Goal: Information Seeking & Learning: Learn about a topic

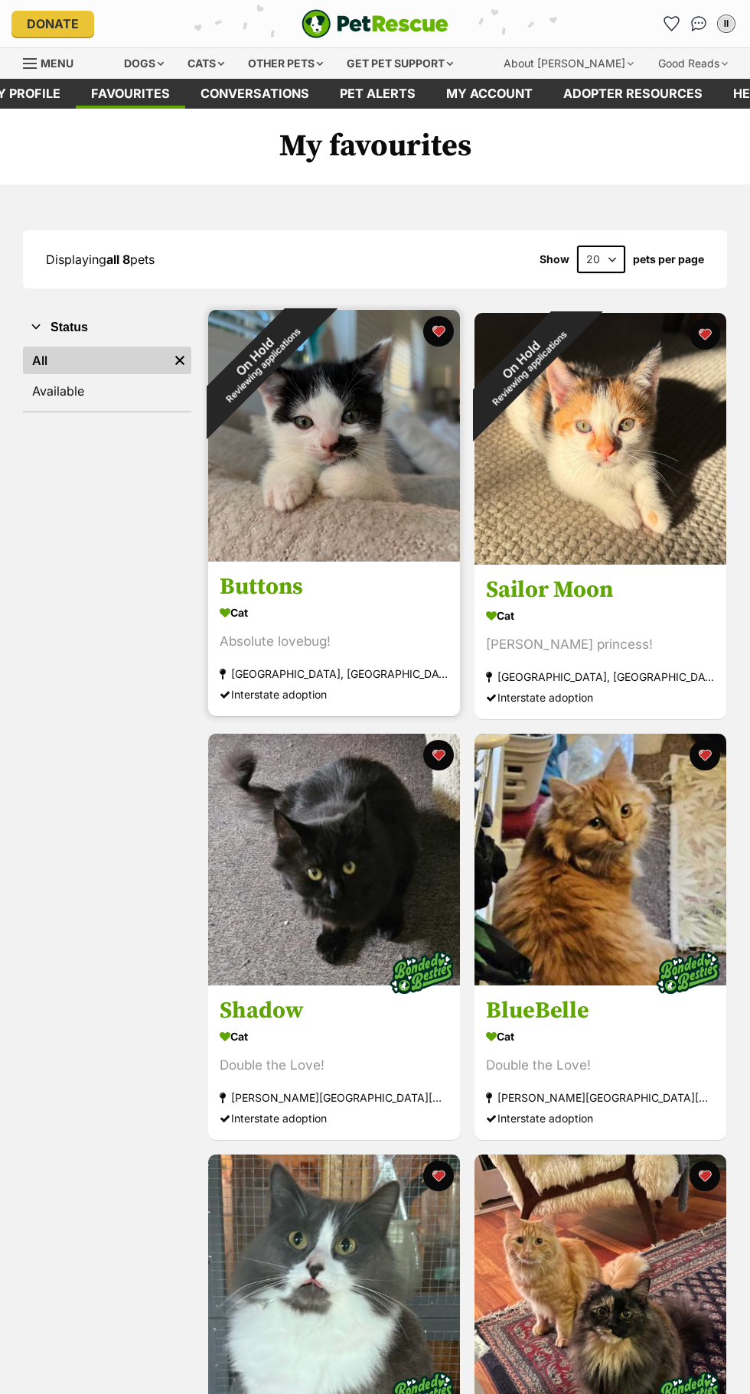
click at [354, 445] on img at bounding box center [334, 436] width 252 height 252
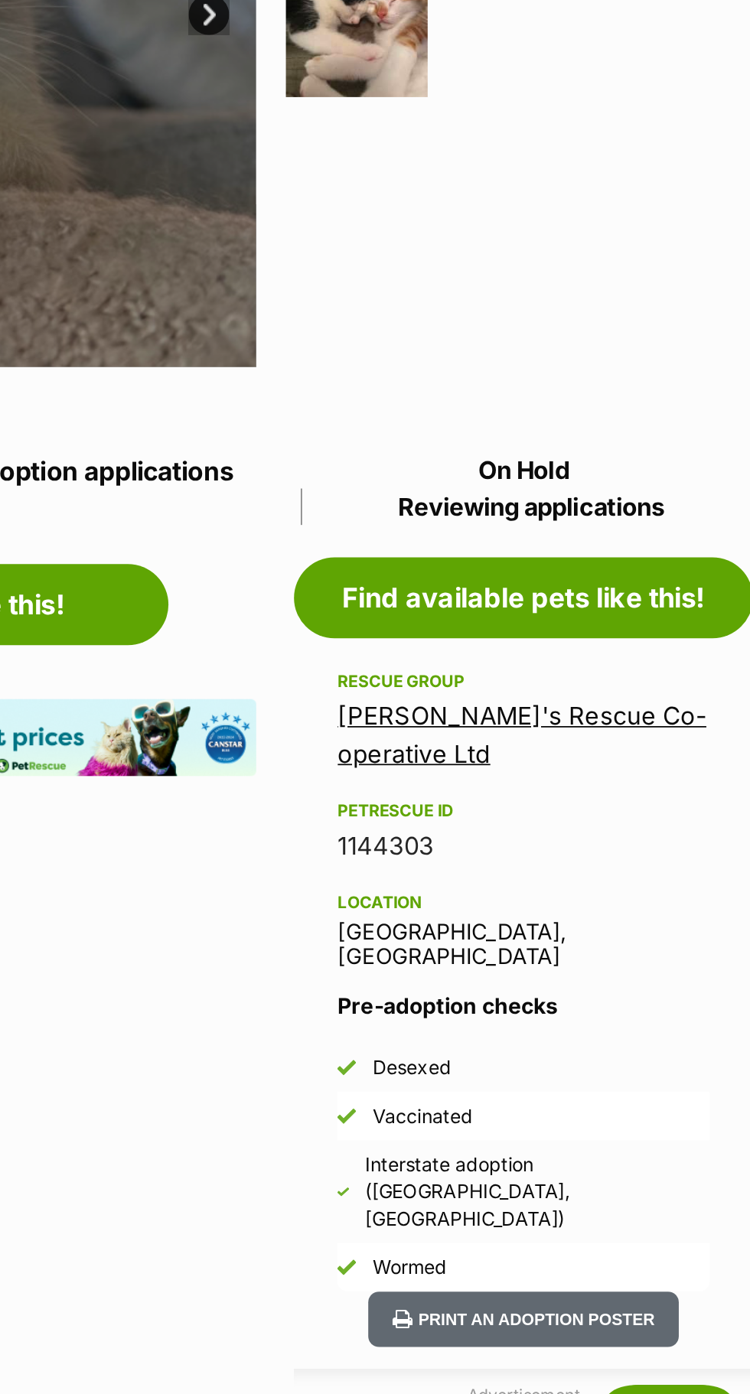
click at [667, 942] on link "[PERSON_NAME]'s Rescue Co-operative Ltd" at bounding box center [595, 949] width 209 height 37
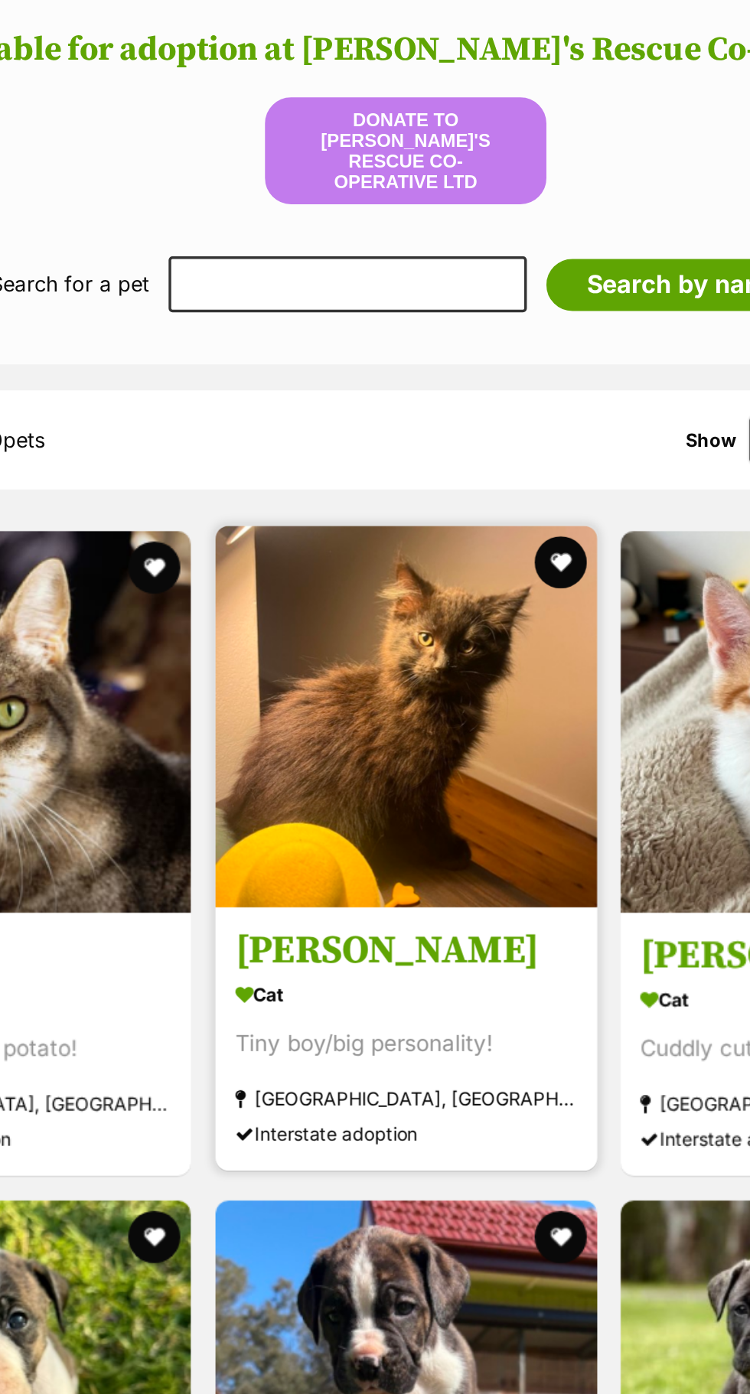
click at [448, 934] on img at bounding box center [375, 860] width 224 height 224
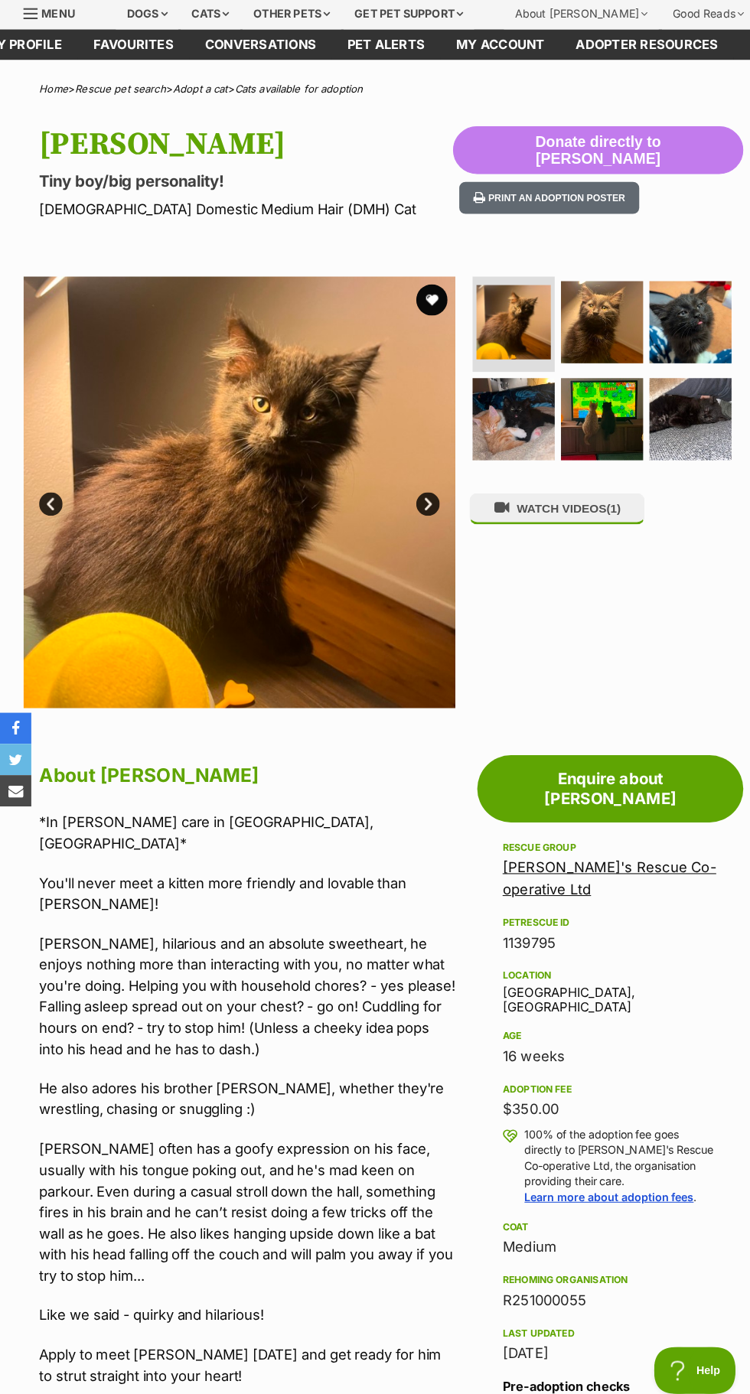
scroll to position [32, 0]
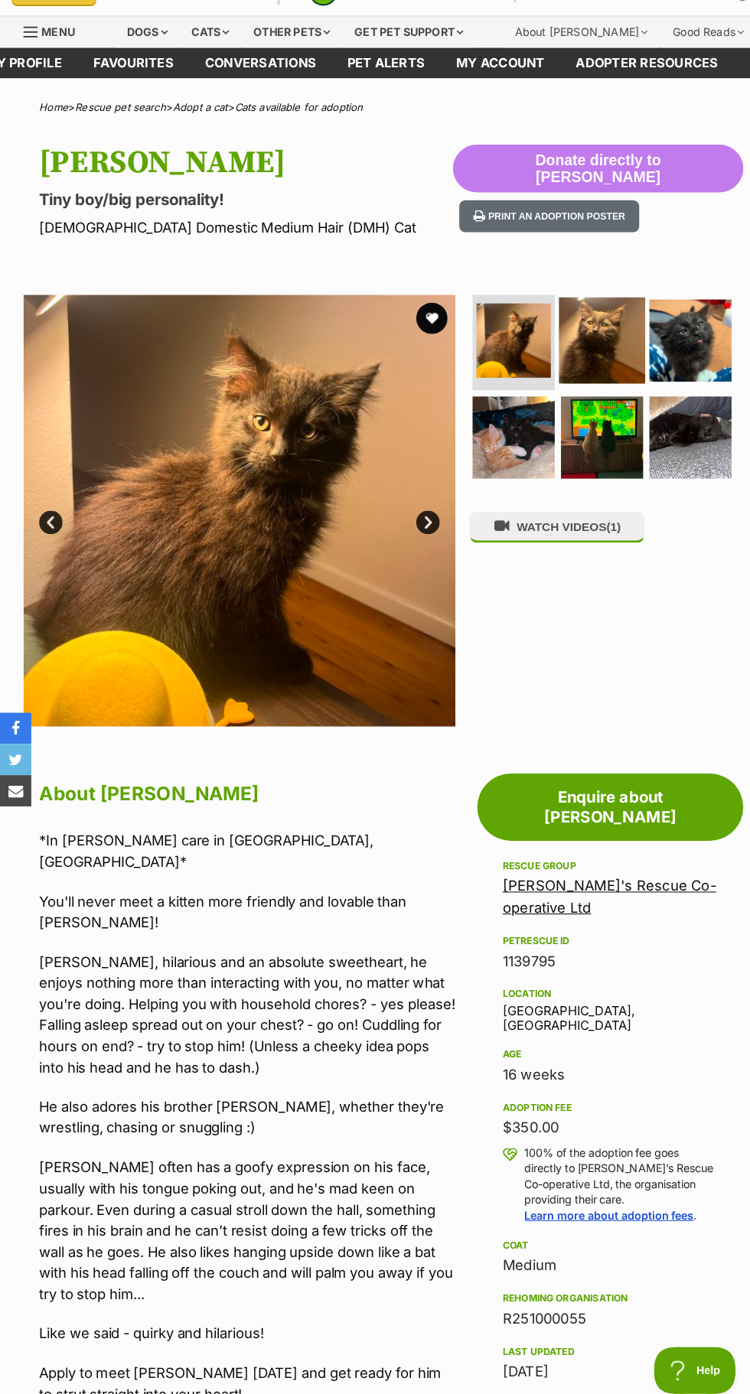
click at [603, 335] on img at bounding box center [589, 334] width 84 height 84
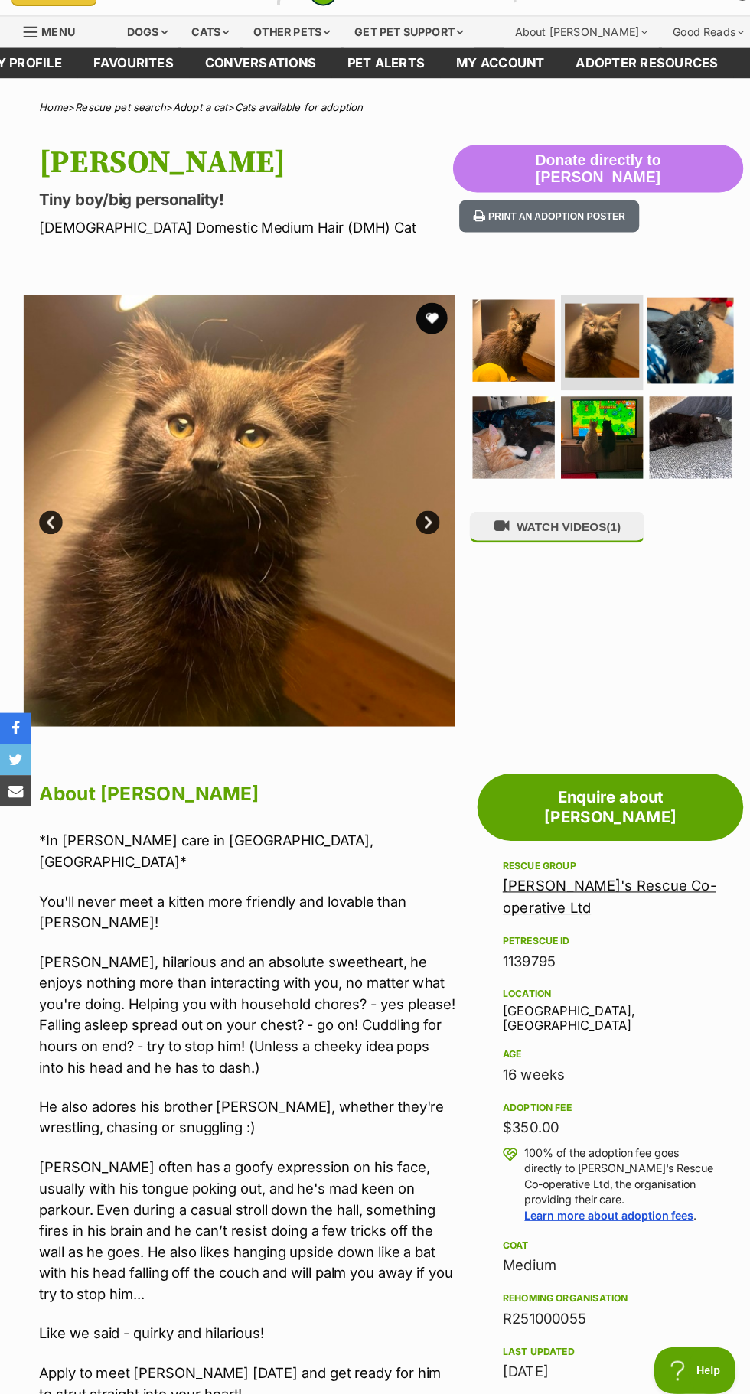
click at [683, 329] on img at bounding box center [676, 334] width 84 height 84
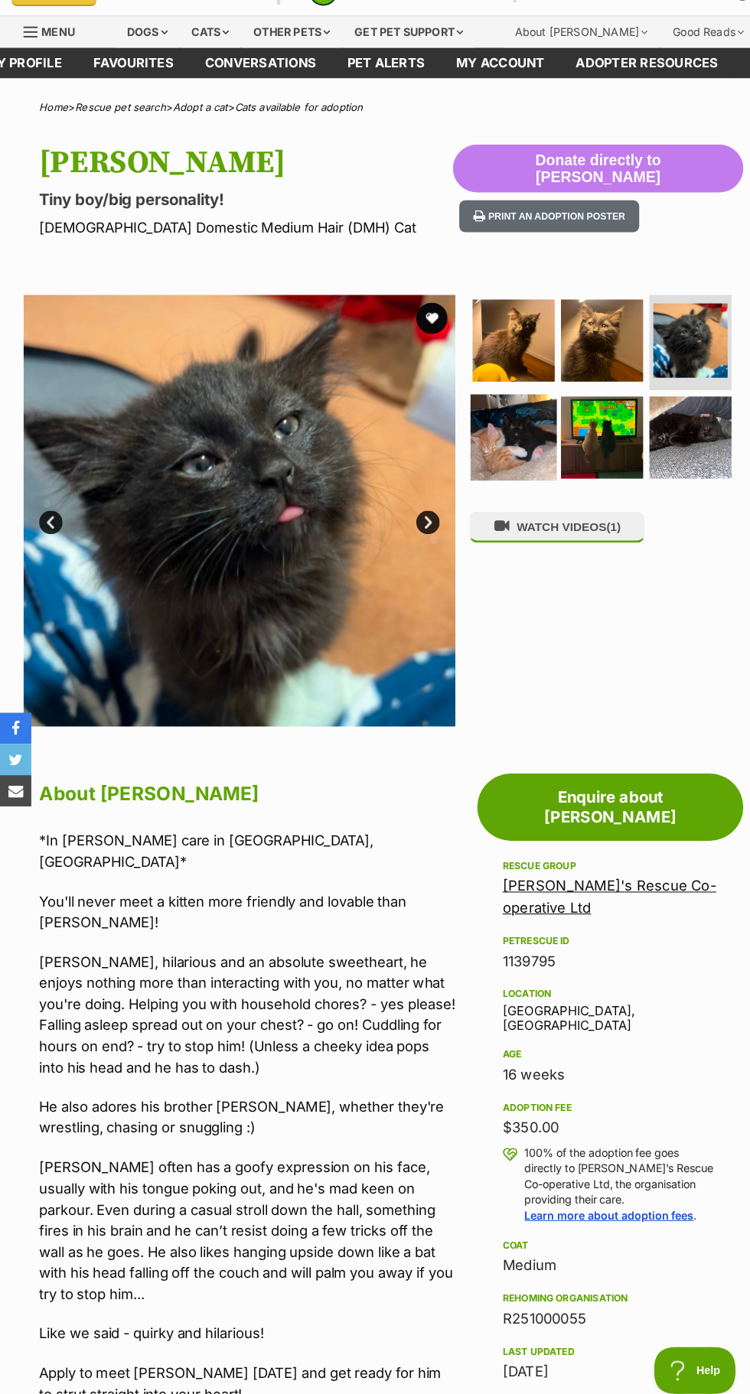
click at [513, 457] on img at bounding box center [503, 428] width 84 height 84
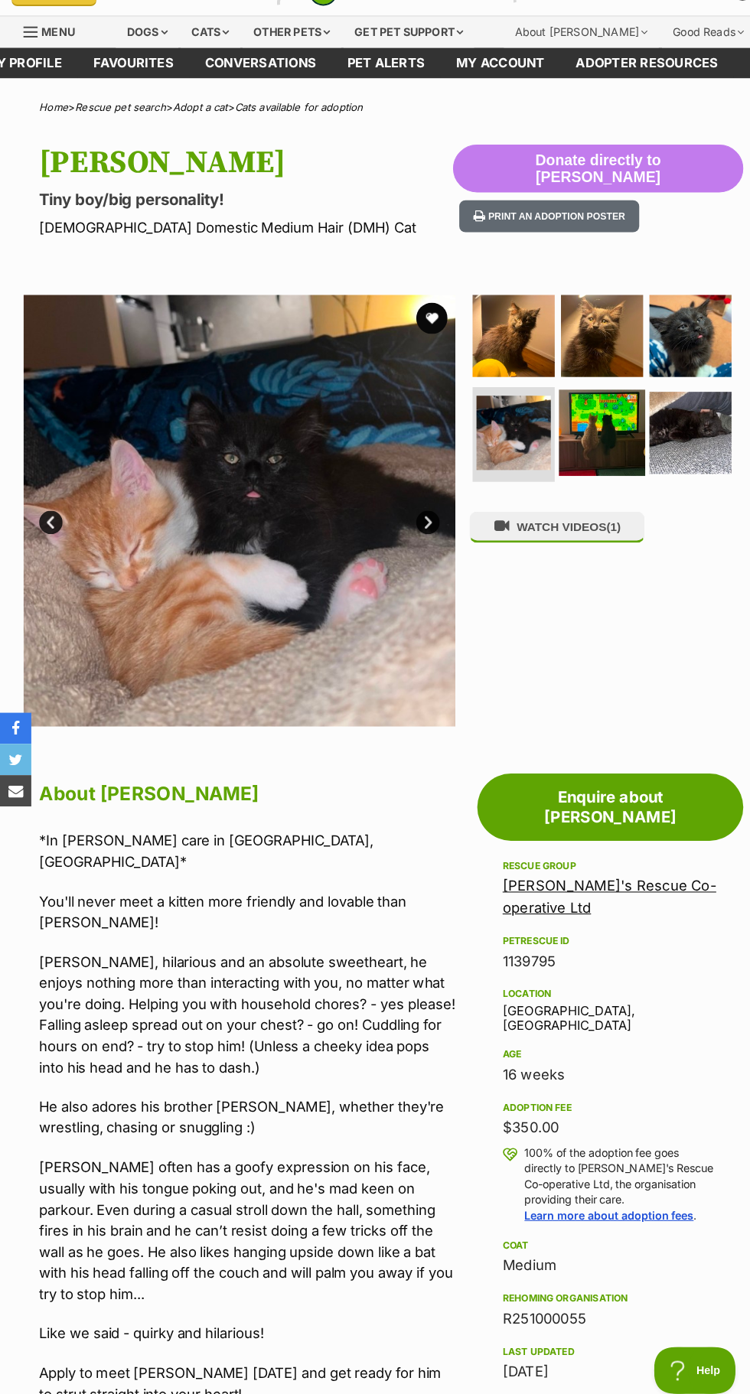
click at [579, 438] on img at bounding box center [589, 423] width 84 height 84
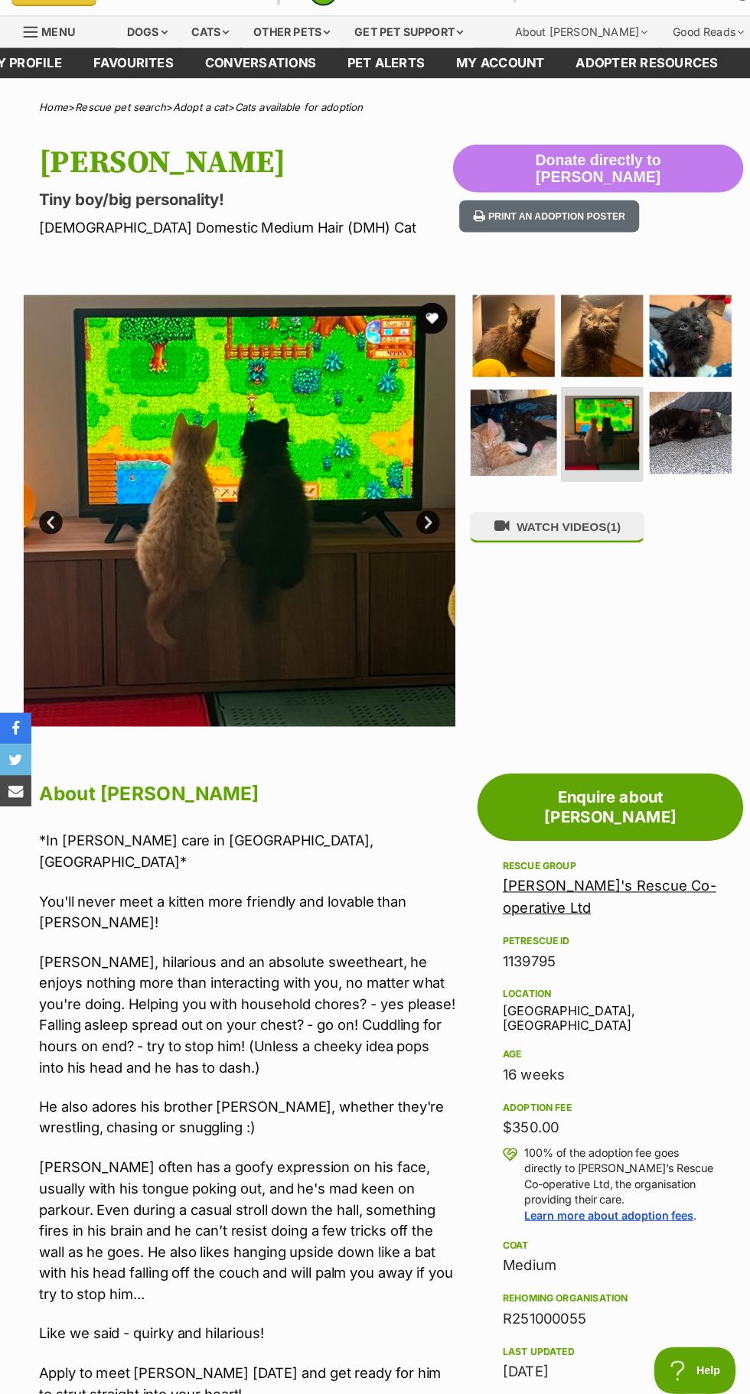
click at [500, 433] on img at bounding box center [503, 423] width 84 height 84
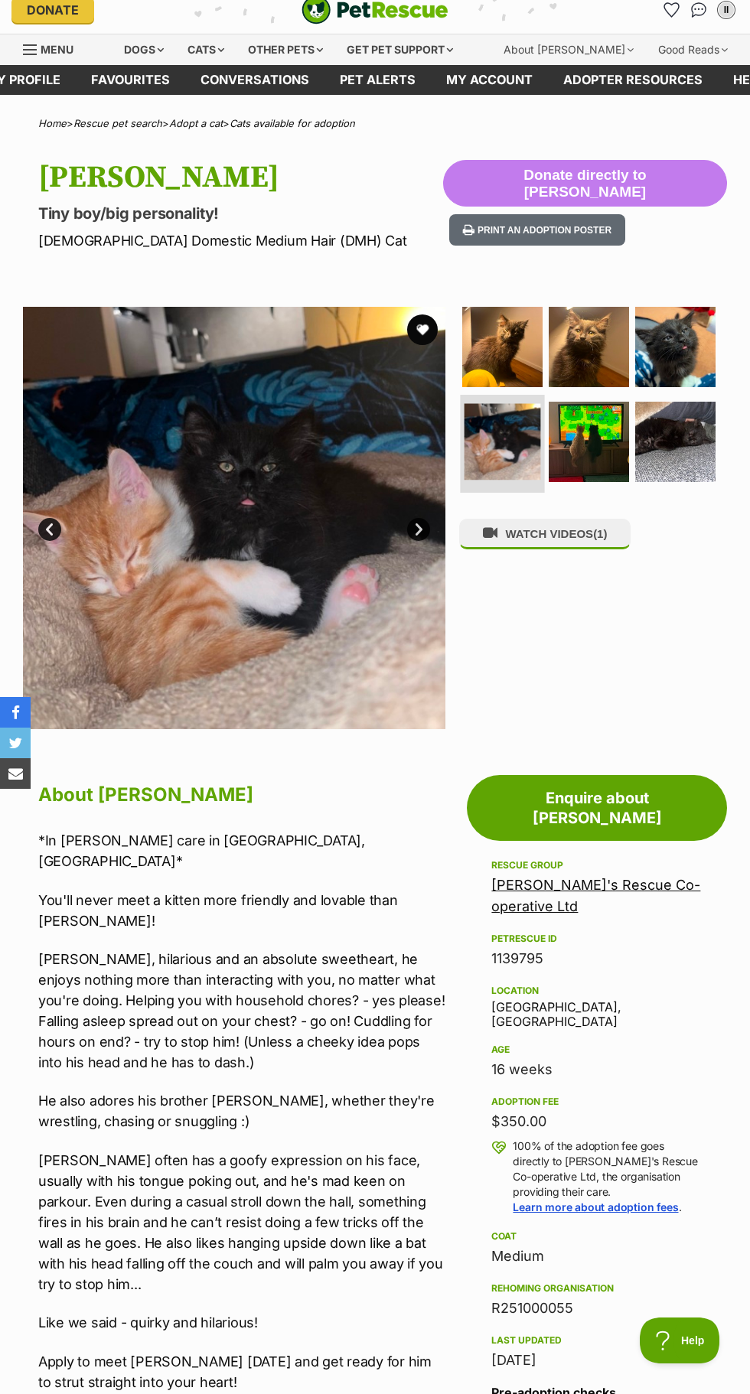
scroll to position [0, 0]
click at [641, 442] on img at bounding box center [676, 441] width 84 height 84
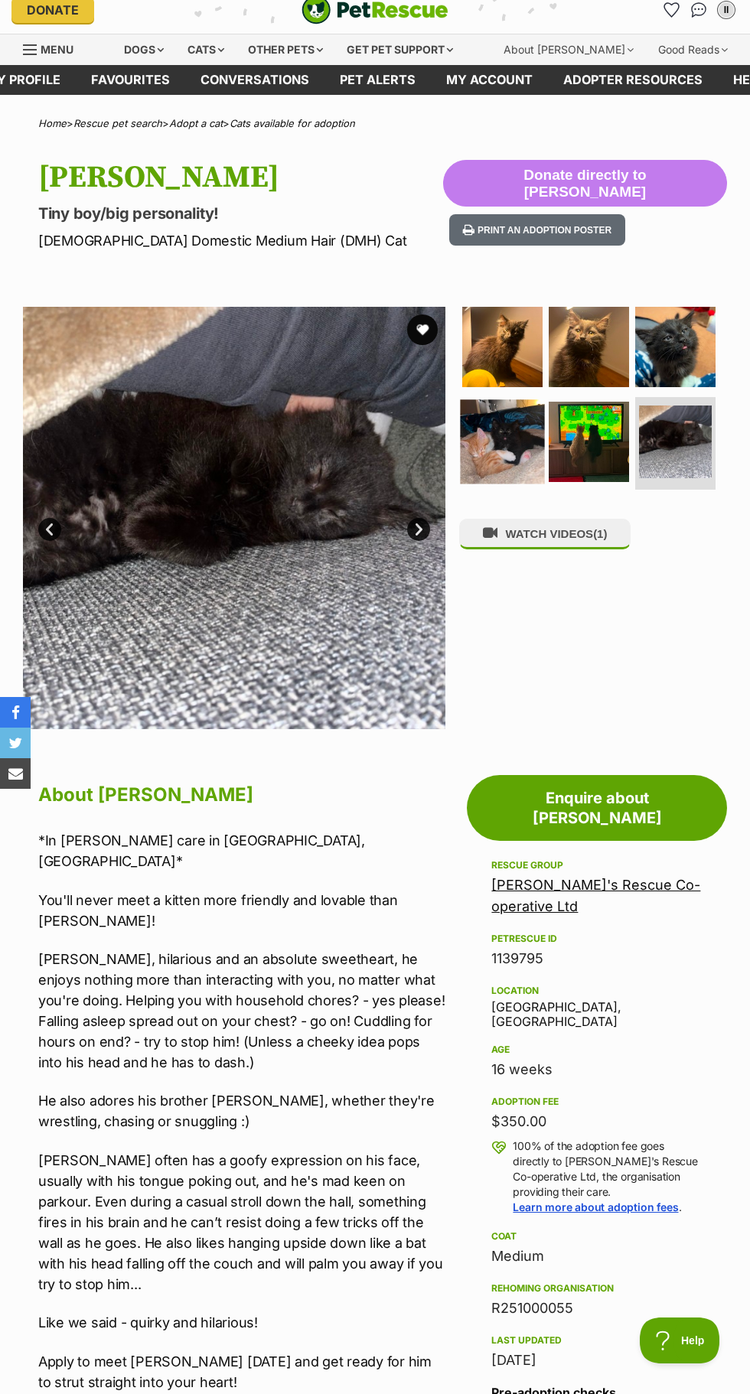
click at [524, 437] on img at bounding box center [503, 441] width 84 height 84
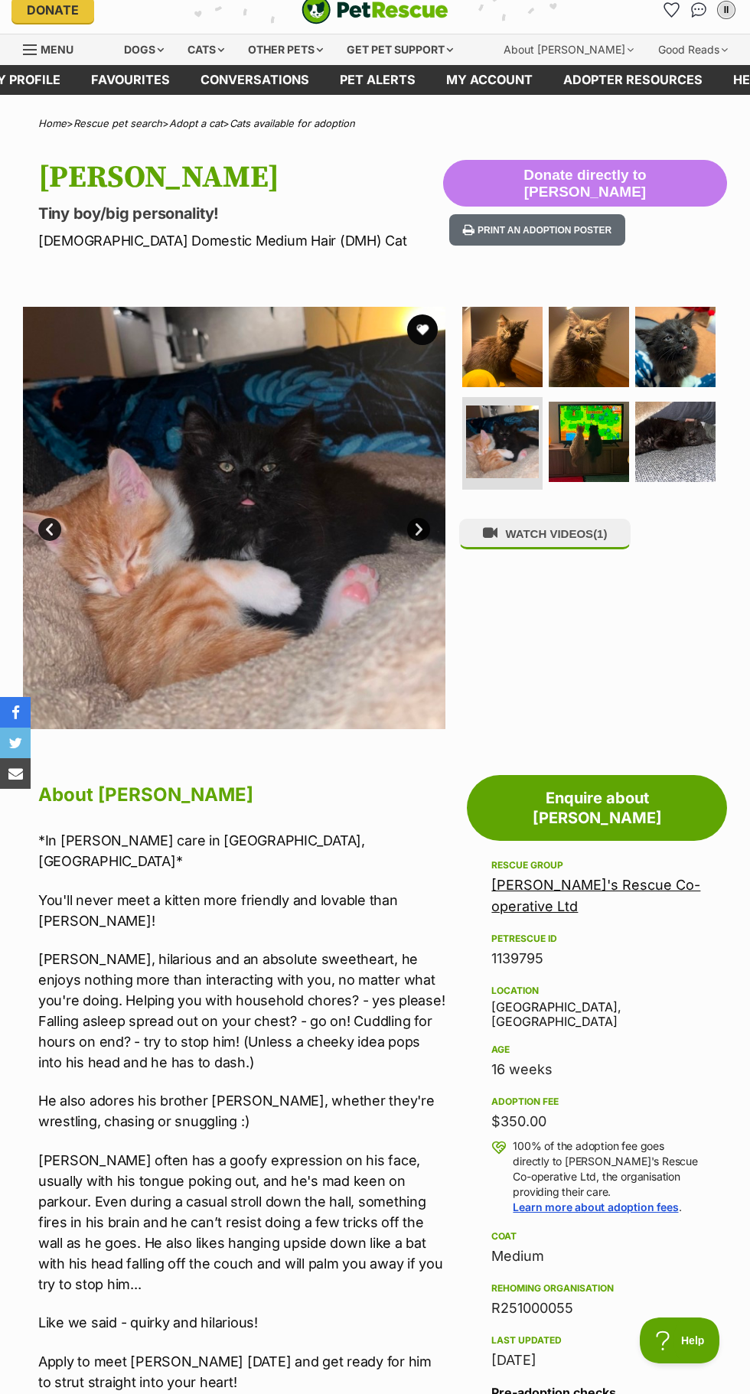
click at [572, 877] on link "[PERSON_NAME]'s Rescue Co-operative Ltd" at bounding box center [595, 895] width 209 height 37
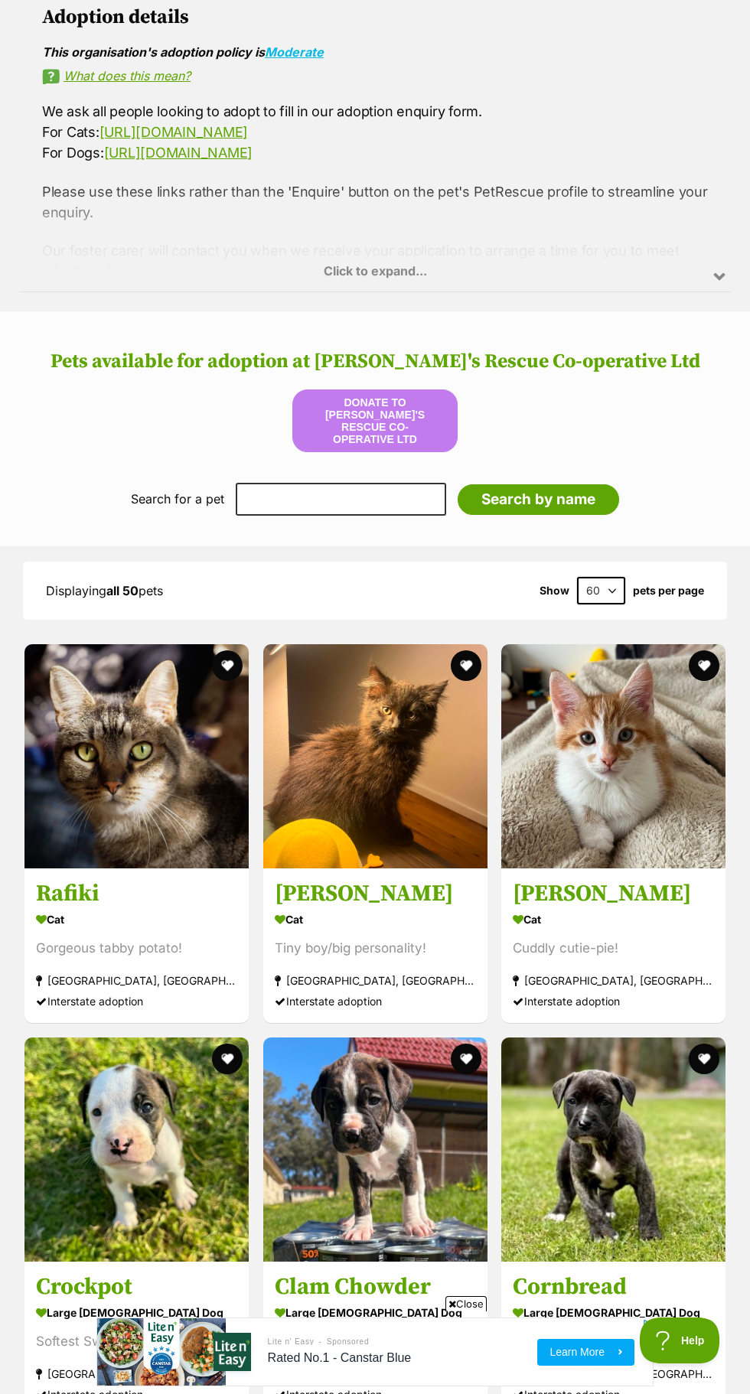
scroll to position [1191, 0]
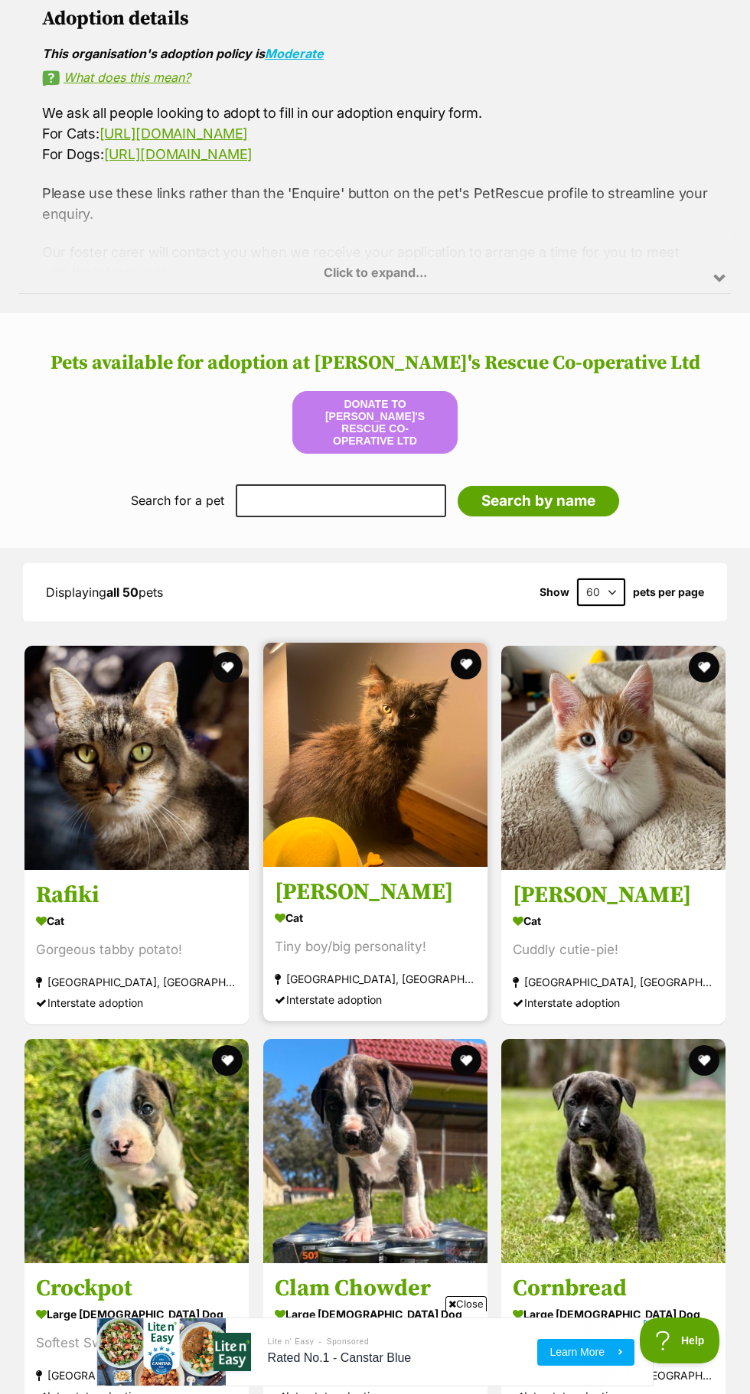
click at [428, 753] on img at bounding box center [375, 755] width 224 height 224
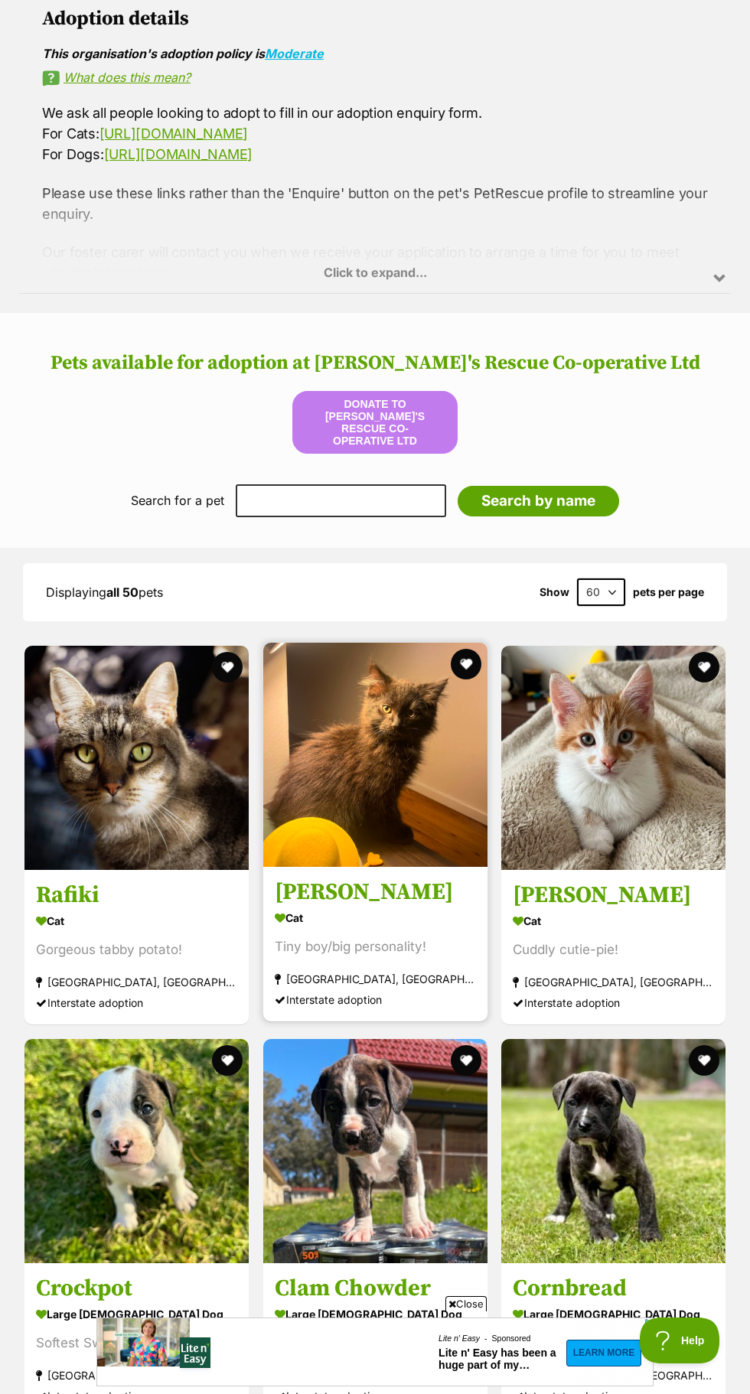
scroll to position [0, 0]
click at [404, 879] on h3 "[PERSON_NAME]" at bounding box center [375, 892] width 201 height 29
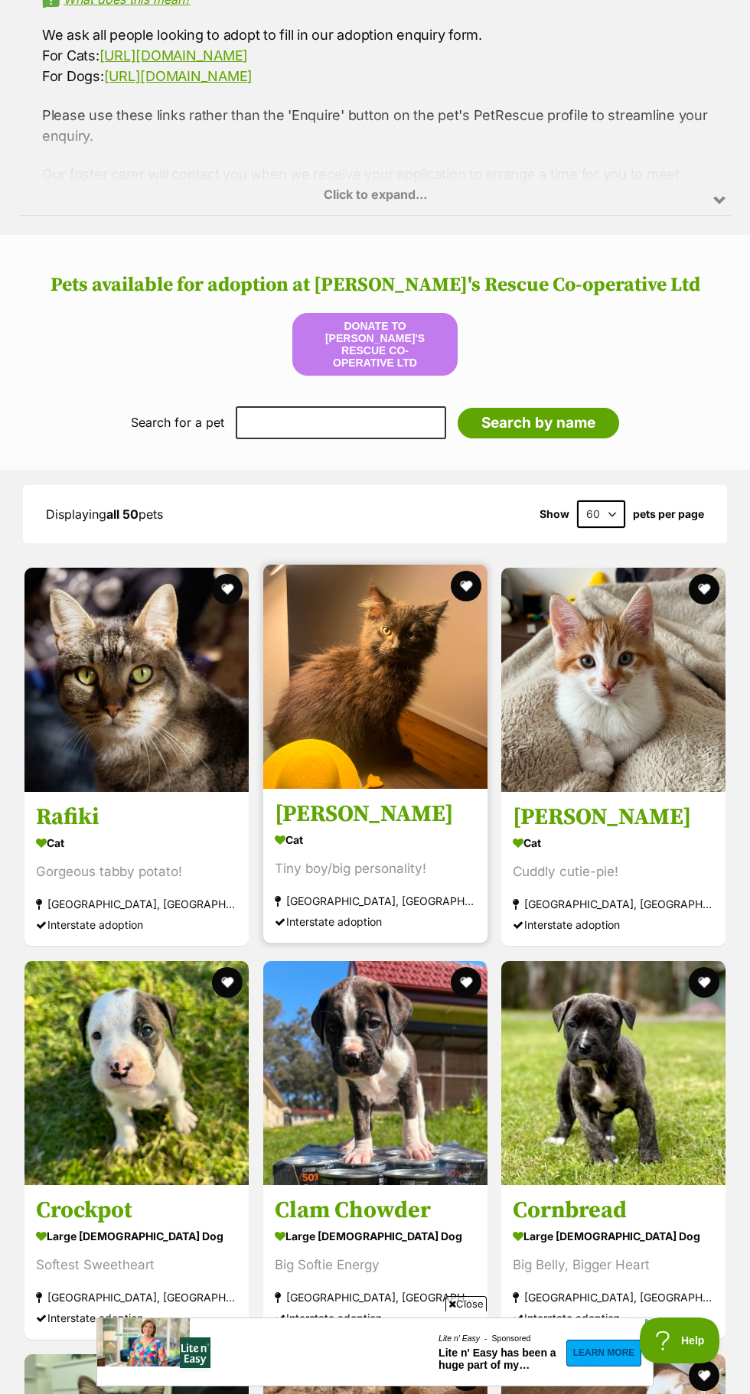
scroll to position [1308, 0]
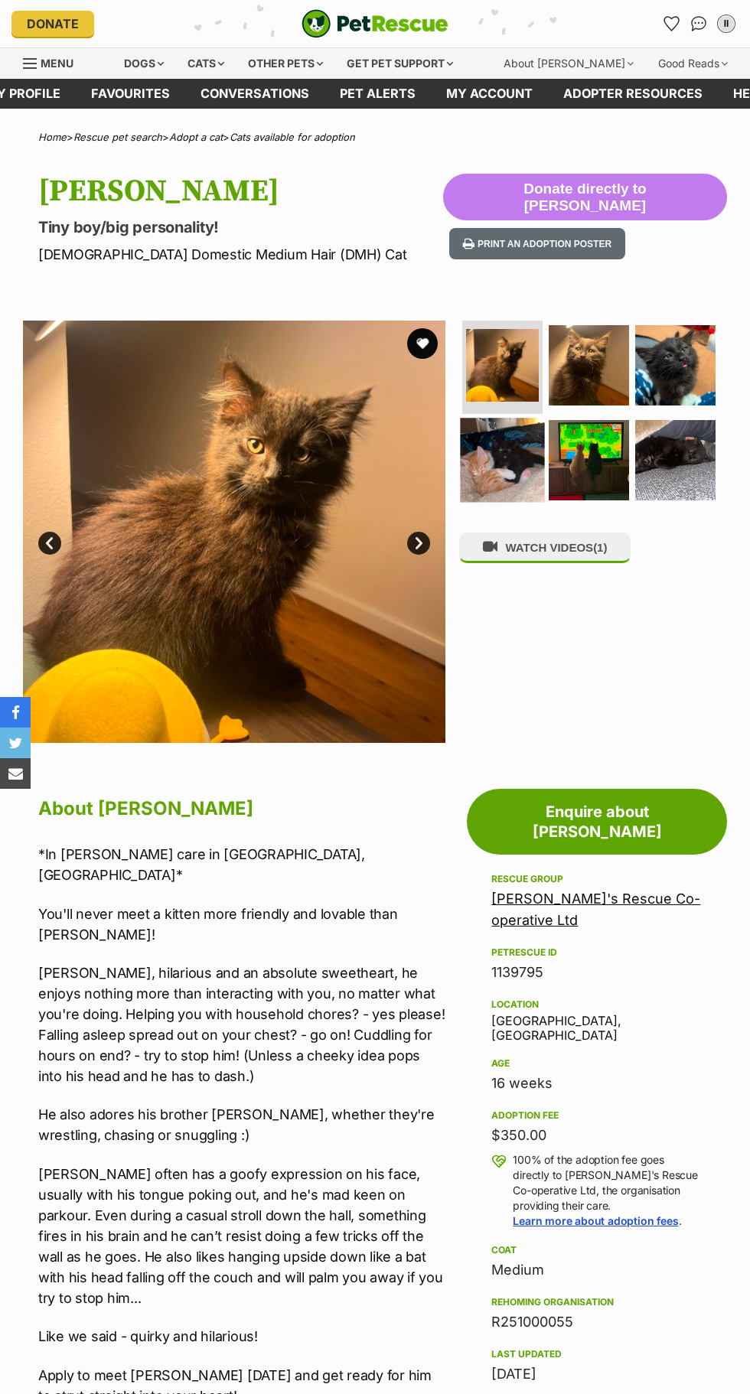
click at [537, 445] on img at bounding box center [503, 460] width 84 height 84
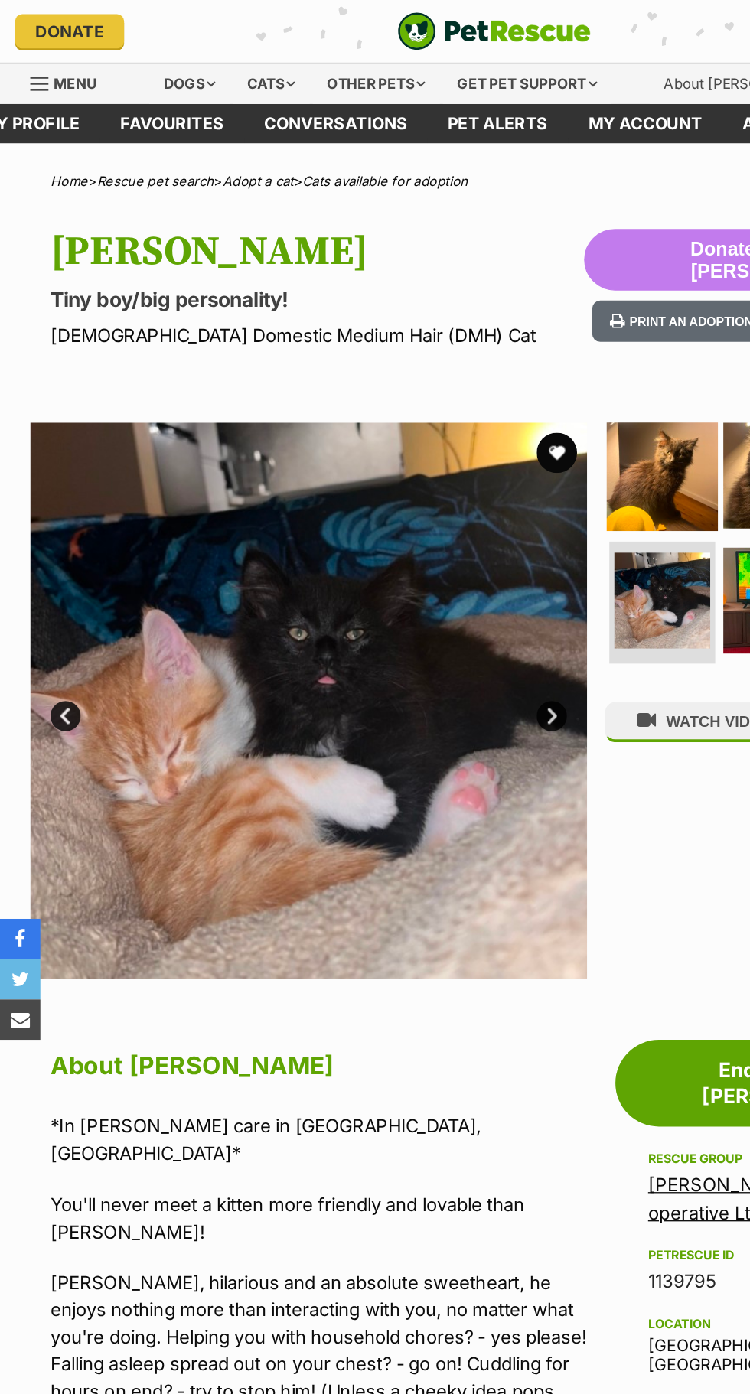
click at [515, 348] on img at bounding box center [503, 361] width 84 height 84
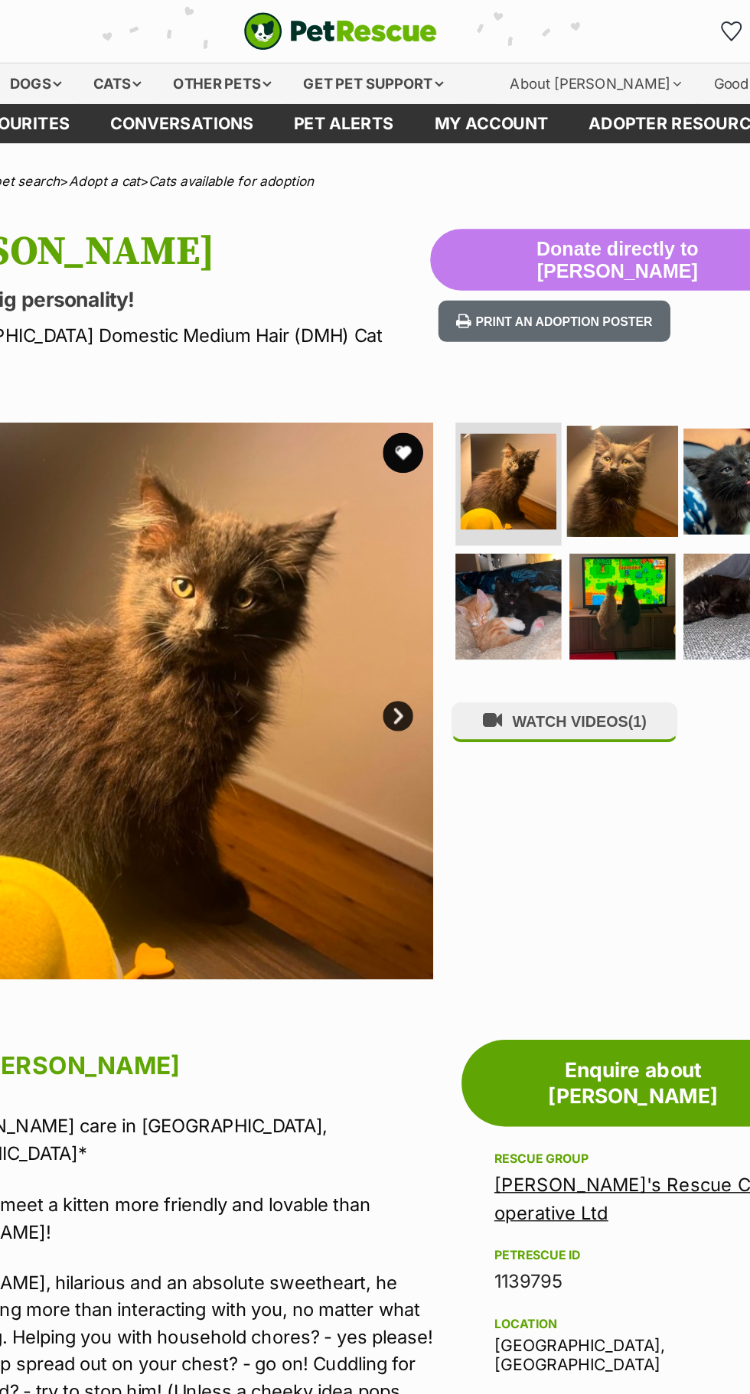
click at [598, 365] on img at bounding box center [589, 366] width 84 height 84
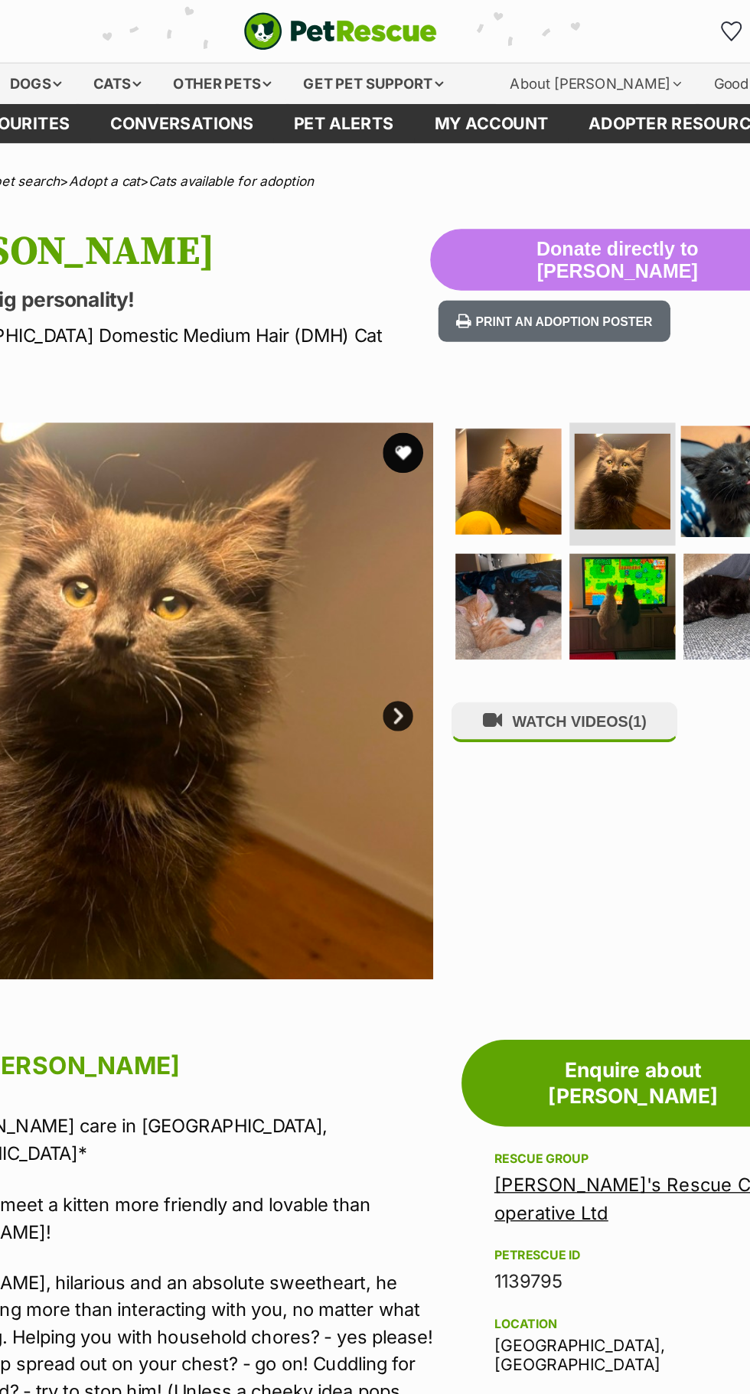
click at [663, 367] on img at bounding box center [676, 366] width 84 height 84
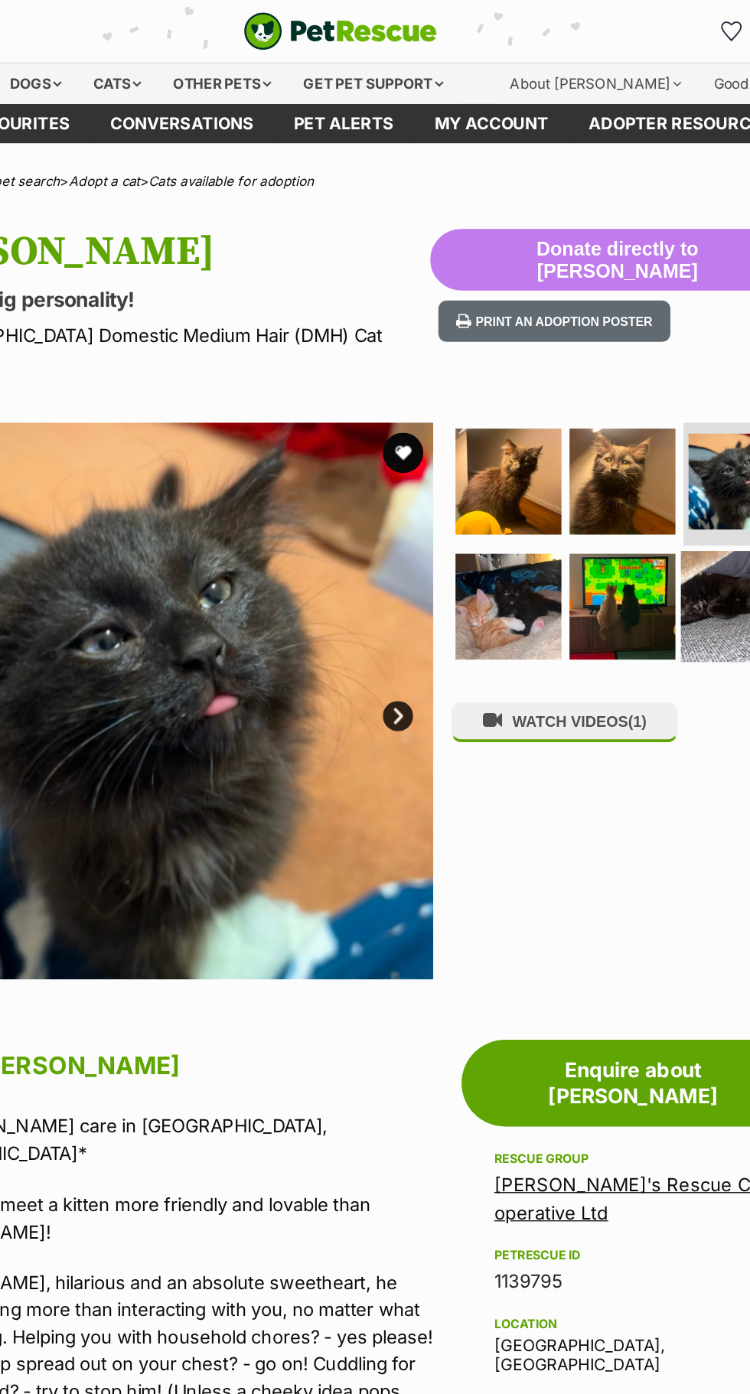
click at [647, 451] on img at bounding box center [676, 460] width 84 height 84
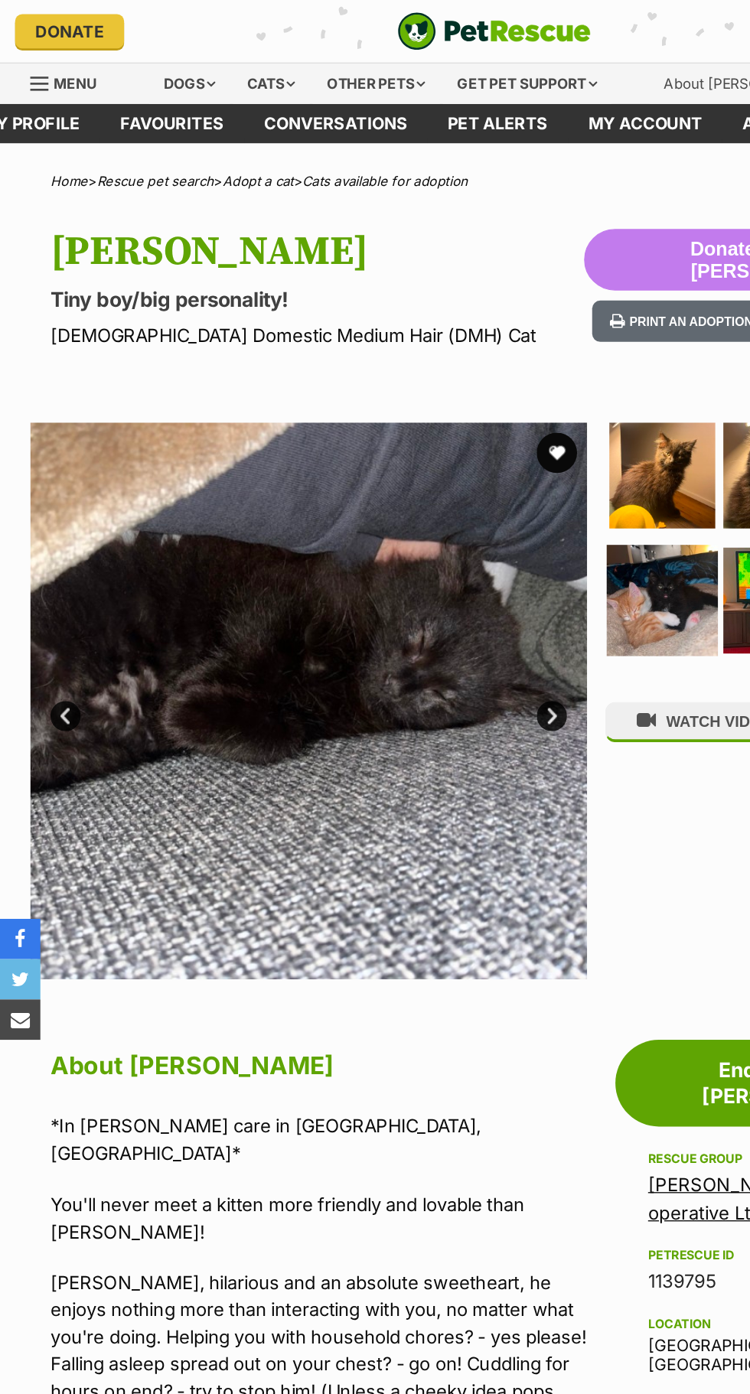
click at [472, 447] on img at bounding box center [503, 455] width 84 height 84
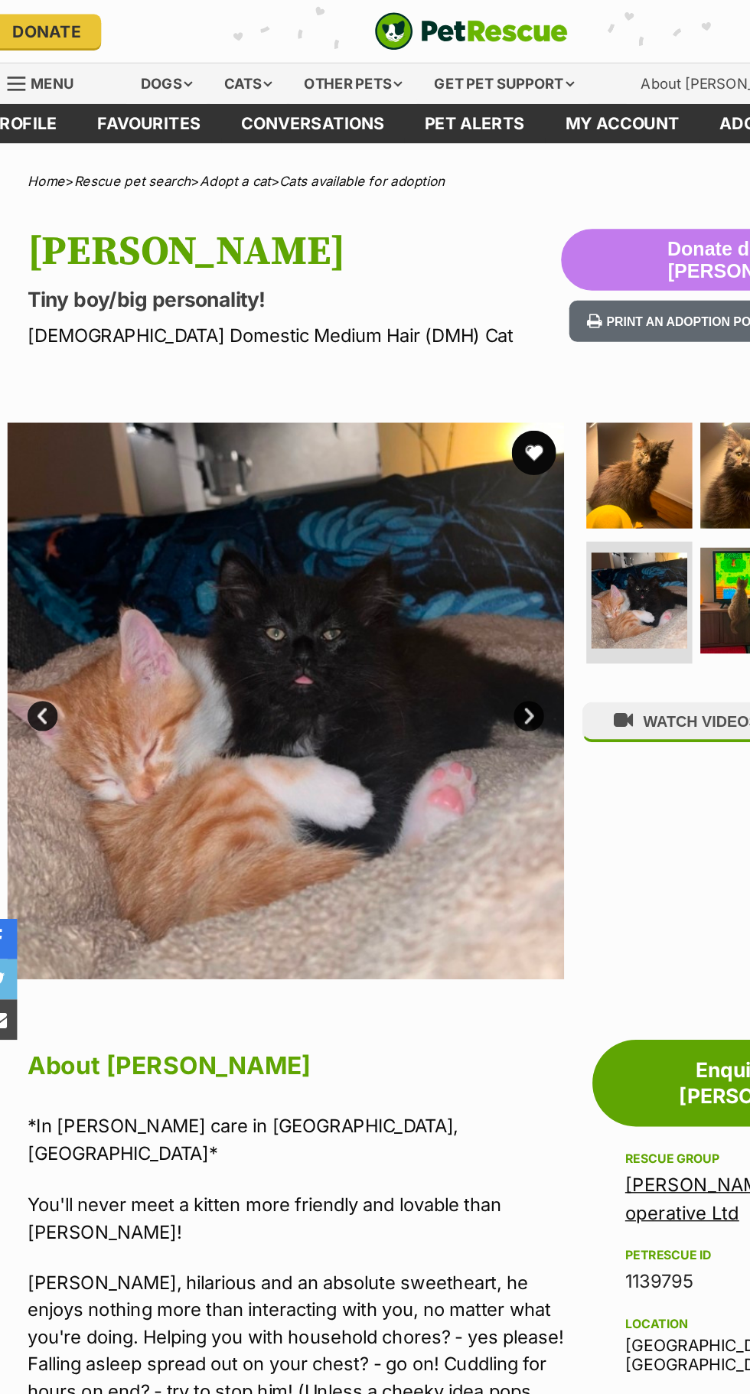
click at [416, 350] on button "favourite" at bounding box center [423, 344] width 34 height 34
click at [538, 891] on link "[PERSON_NAME]'s Rescue Co-operative Ltd" at bounding box center [595, 909] width 209 height 37
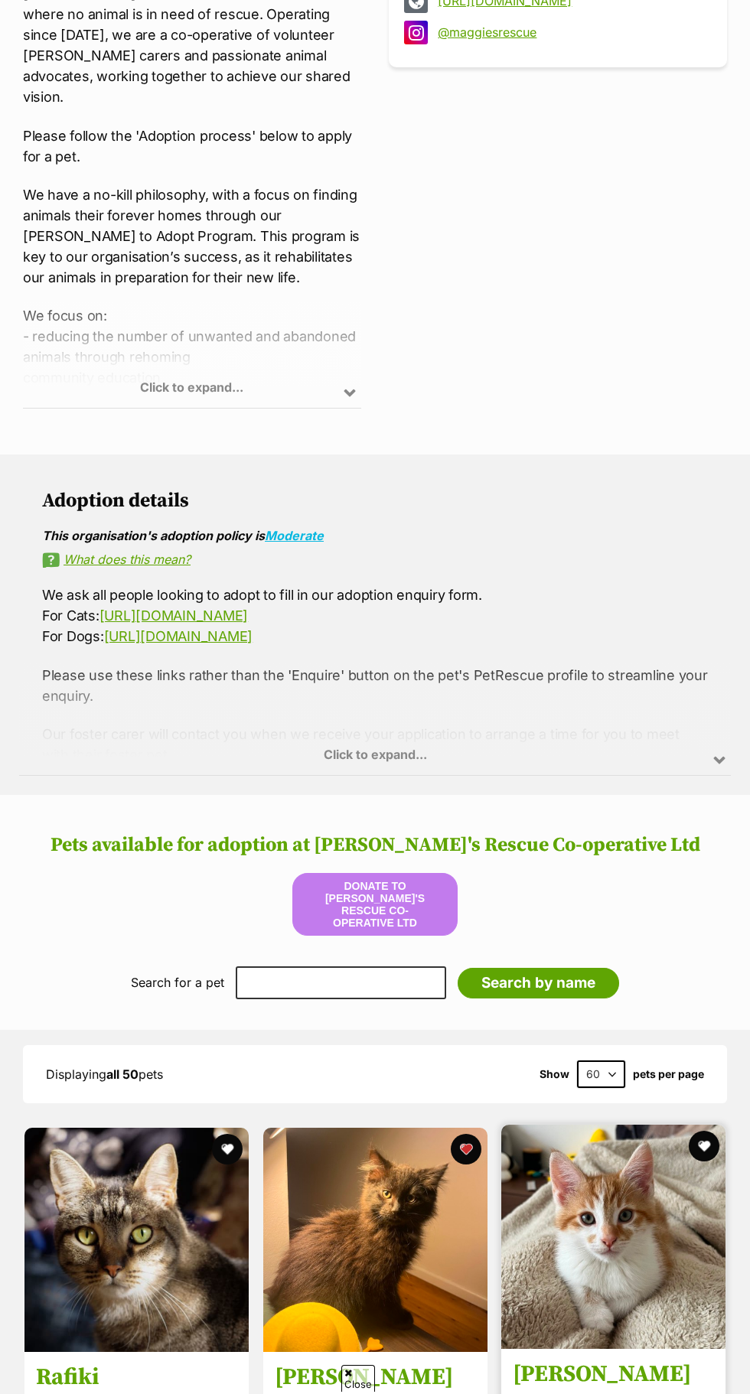
click at [641, 1218] on img at bounding box center [613, 1237] width 224 height 224
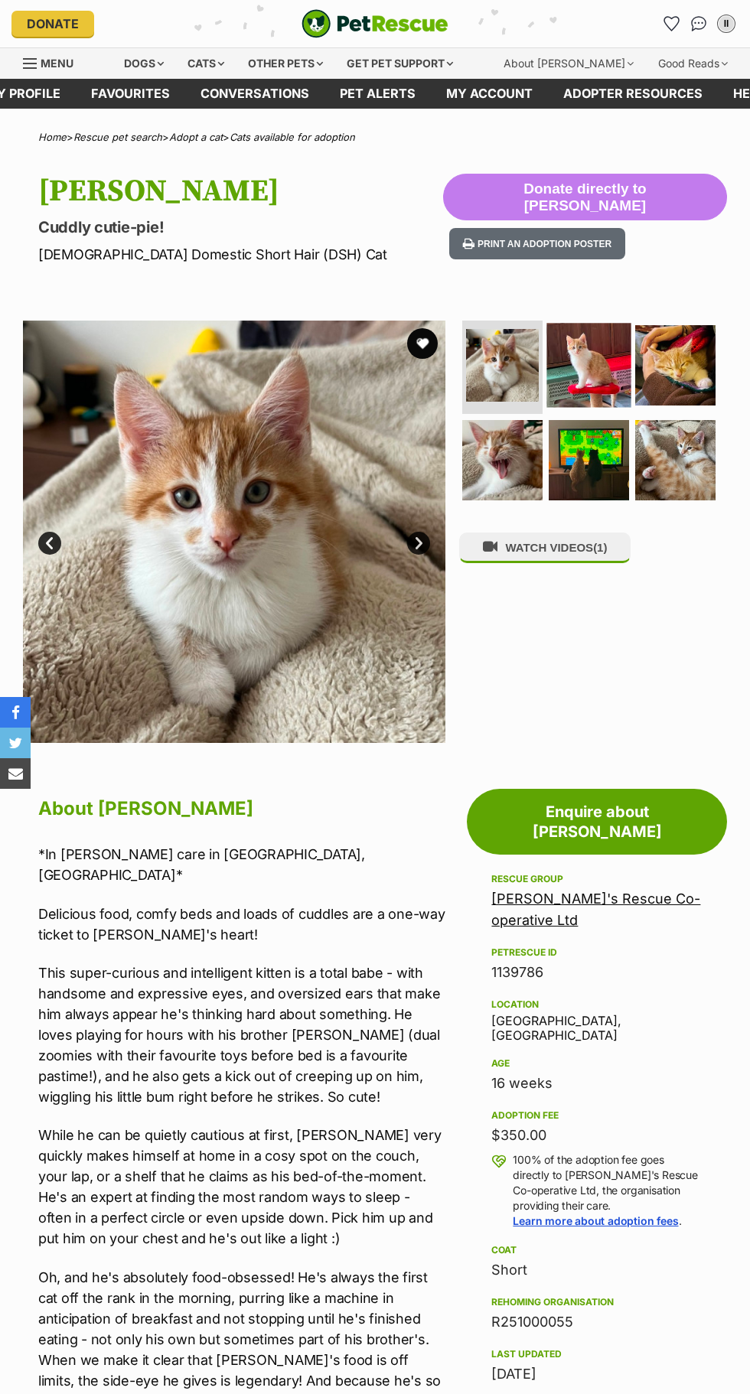
click at [591, 372] on img at bounding box center [589, 366] width 84 height 84
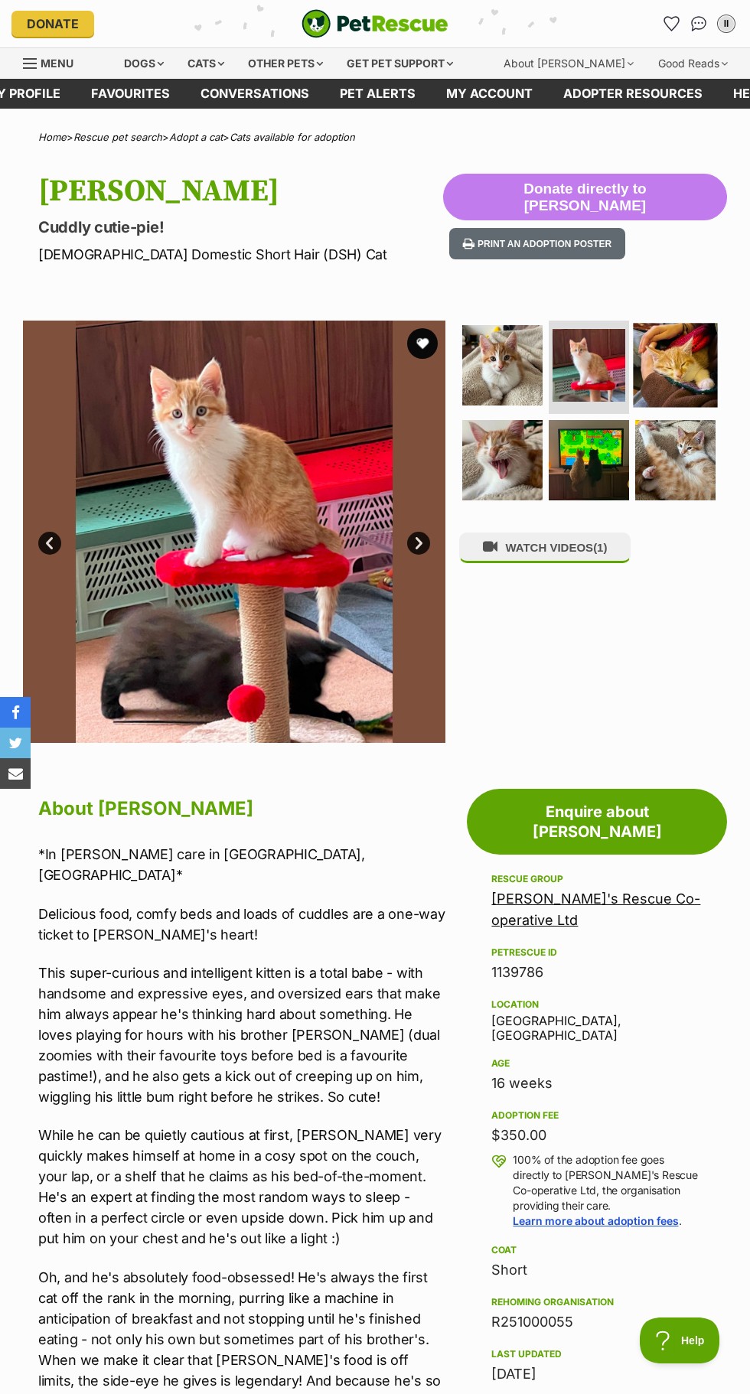
click at [667, 377] on img at bounding box center [676, 366] width 84 height 84
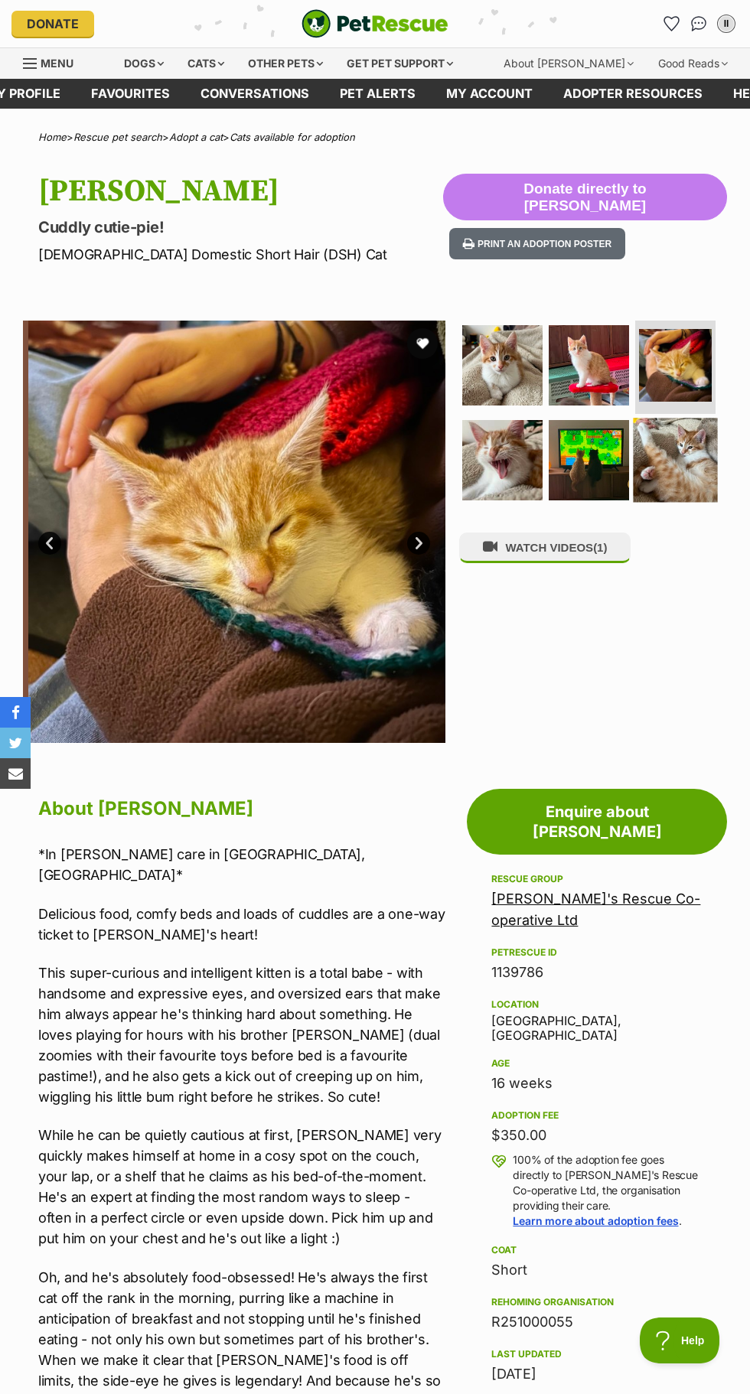
click at [676, 459] on img at bounding box center [676, 460] width 84 height 84
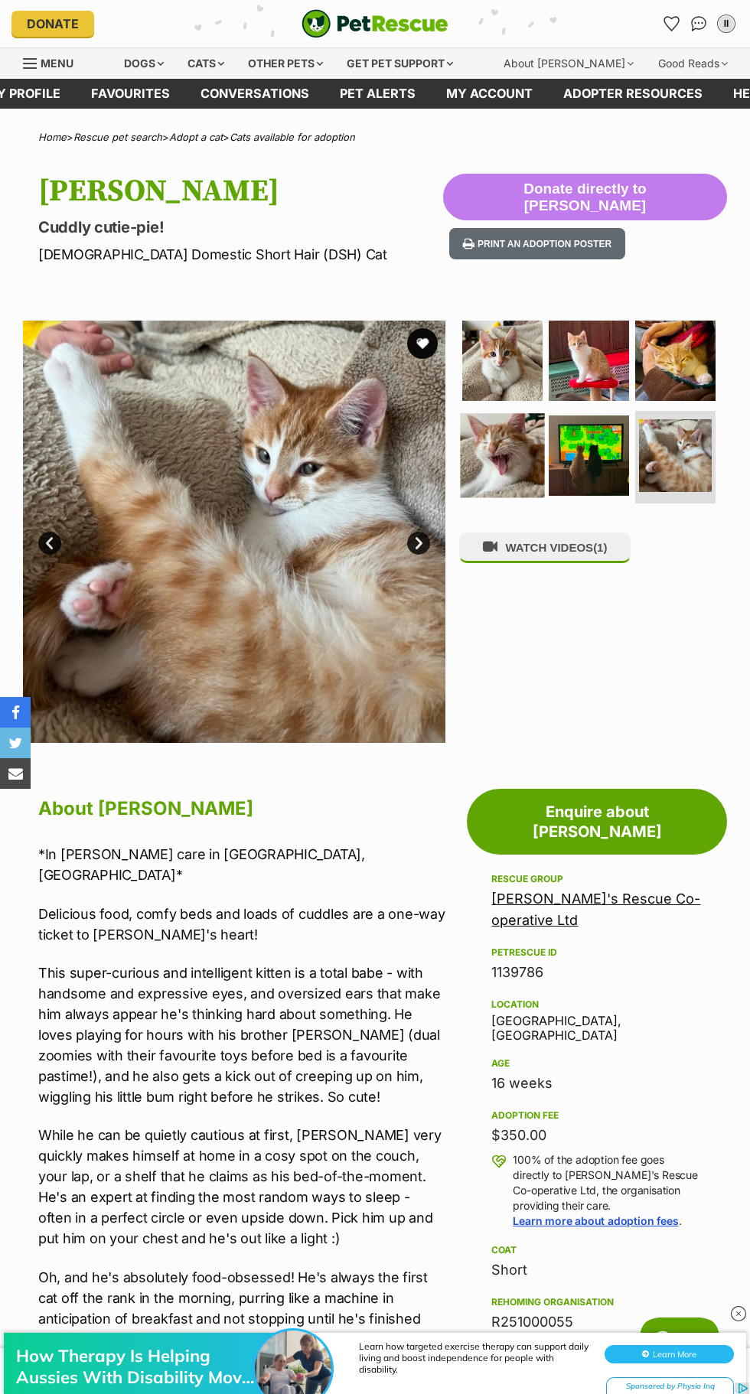
click at [492, 458] on img at bounding box center [503, 455] width 84 height 84
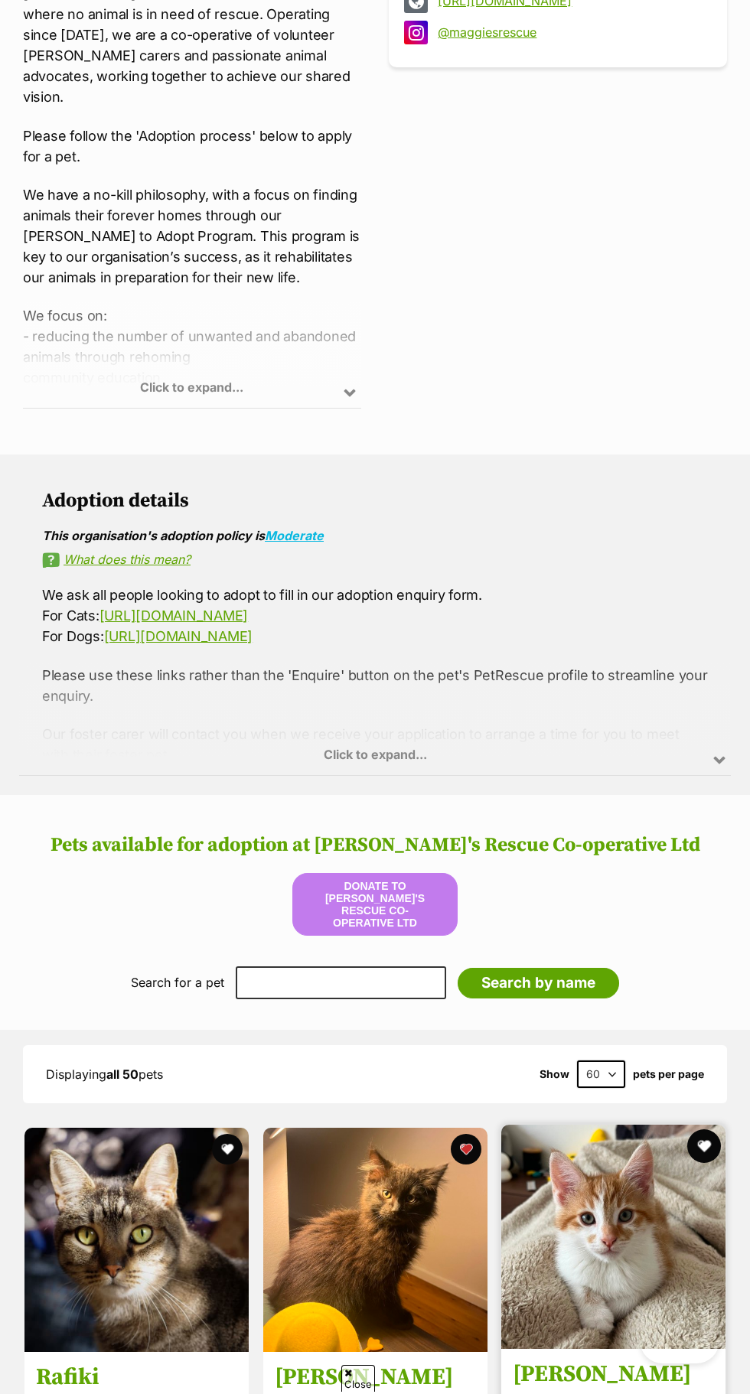
click at [717, 1138] on button "favourite" at bounding box center [704, 1146] width 34 height 34
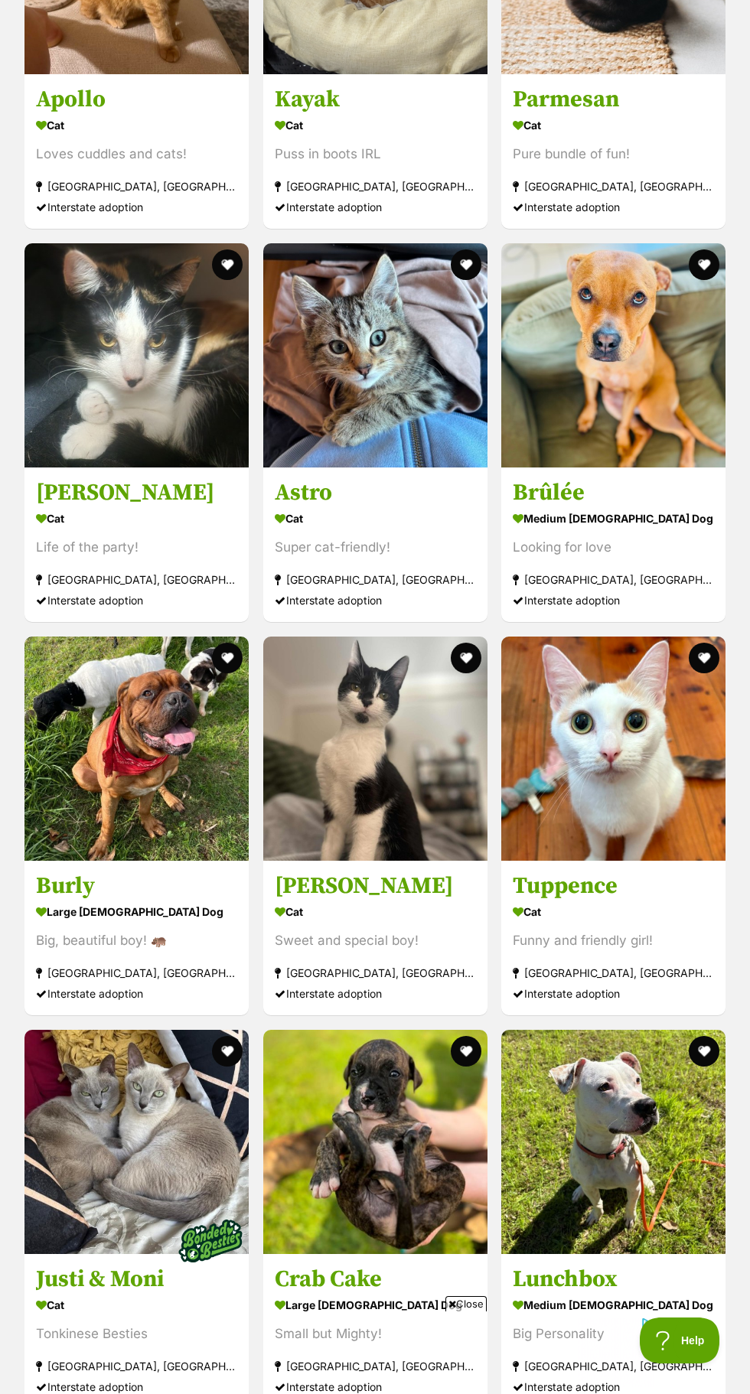
scroll to position [4819, 0]
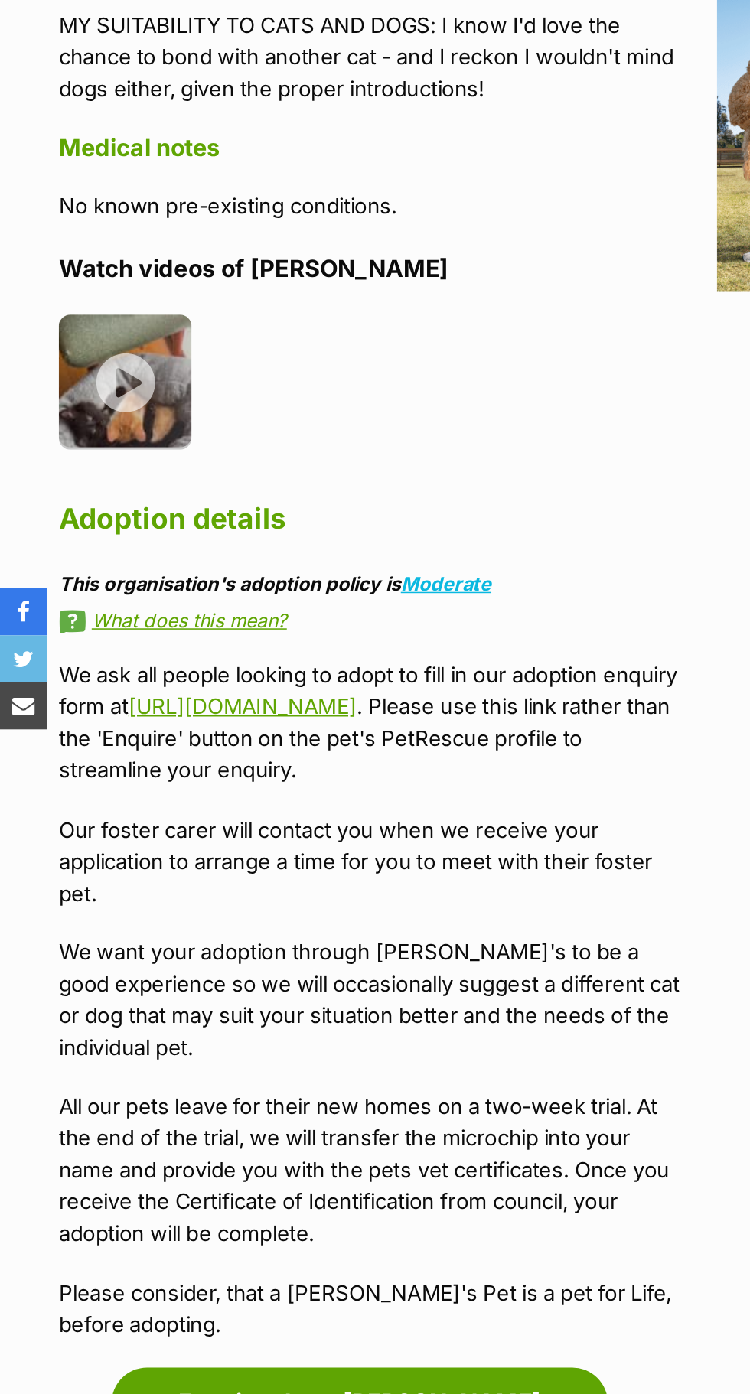
scroll to position [1625, 0]
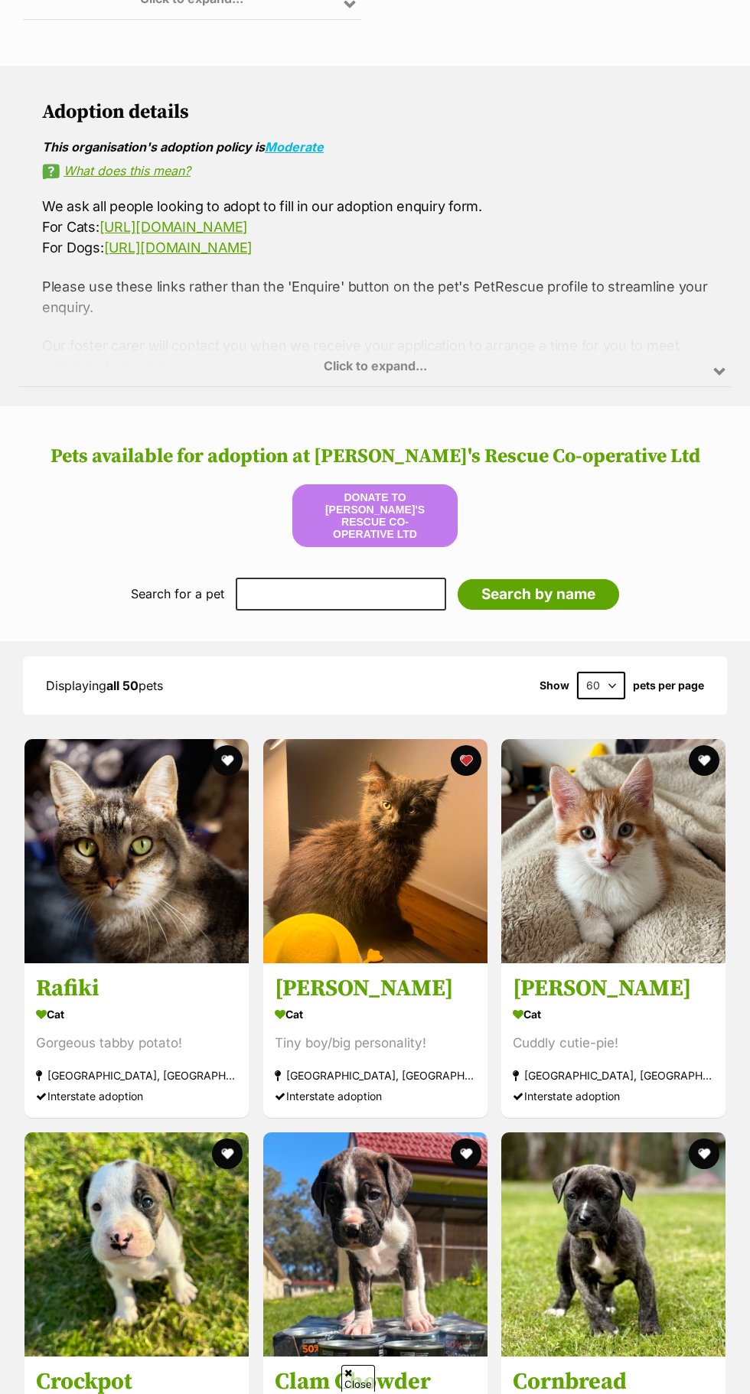
scroll to position [1103, 0]
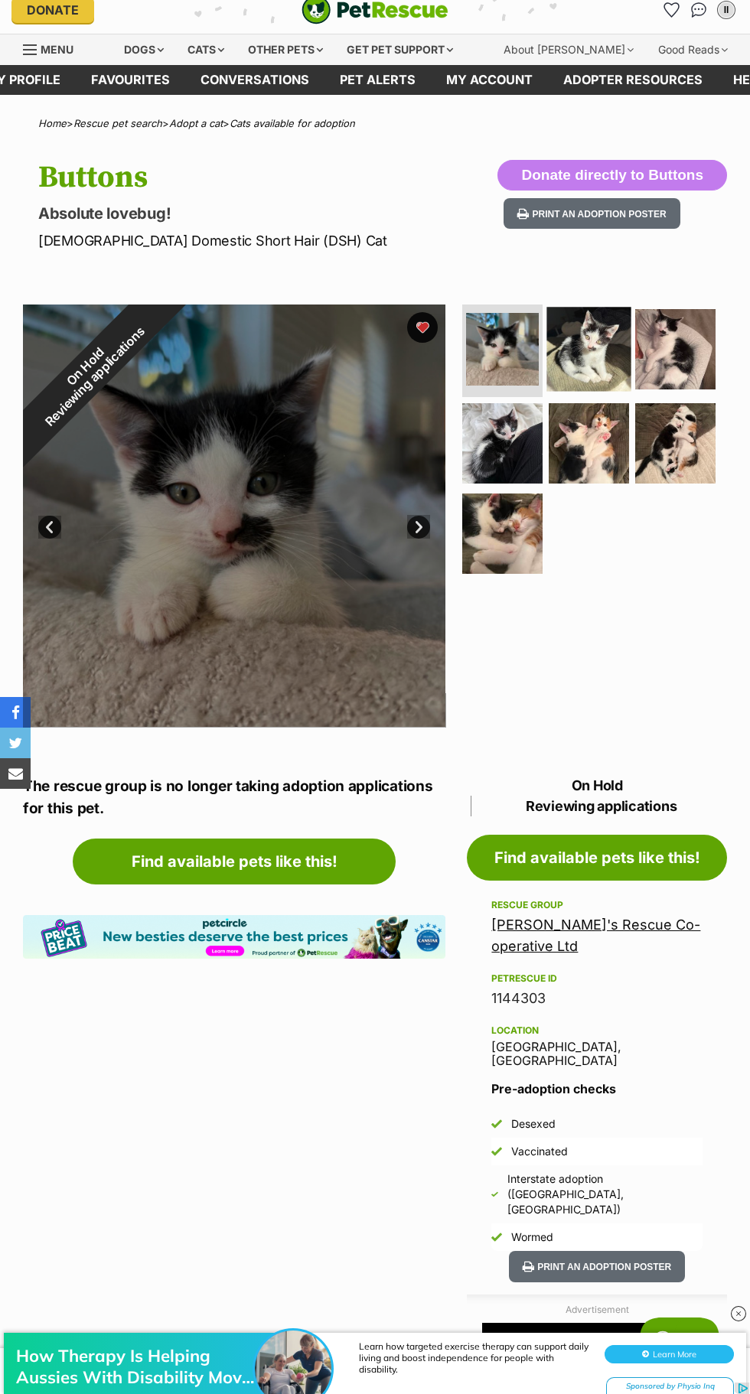
click at [605, 369] on img at bounding box center [589, 349] width 84 height 84
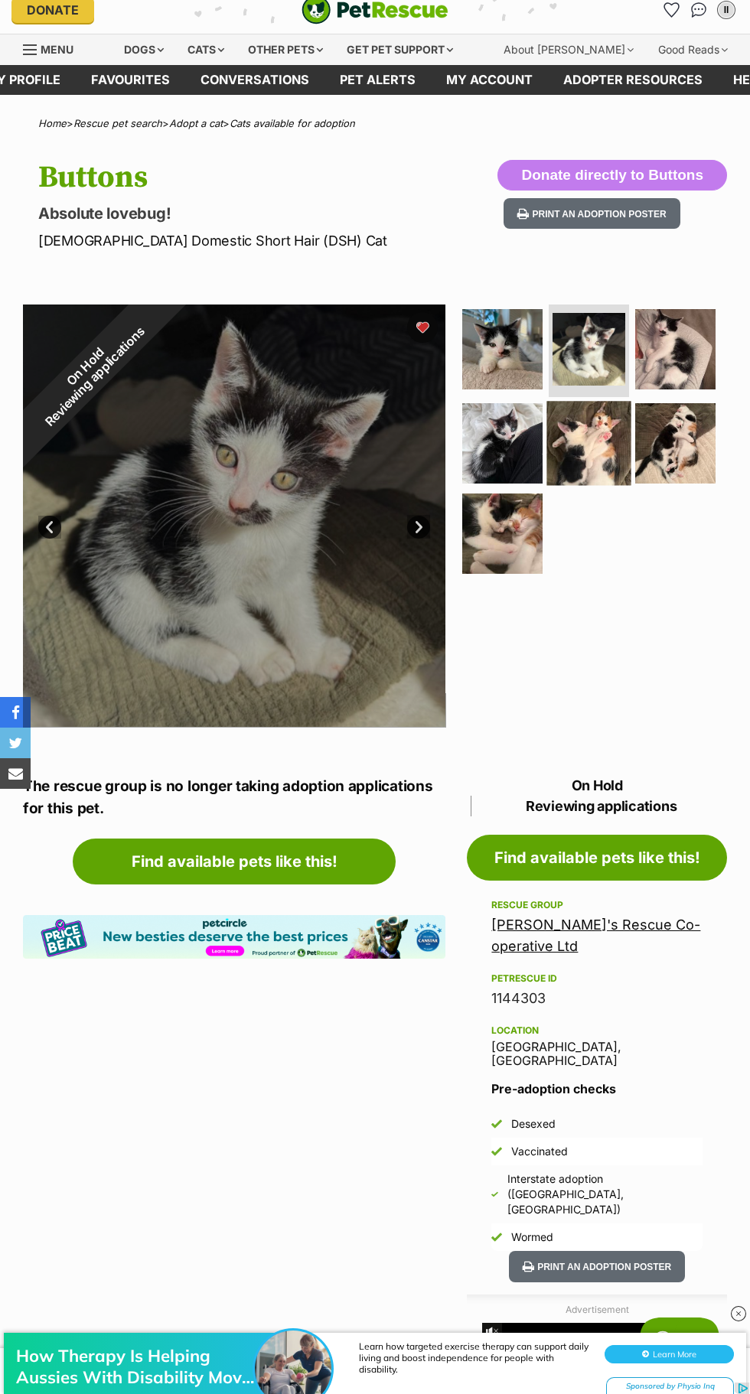
click at [601, 438] on img at bounding box center [589, 444] width 84 height 84
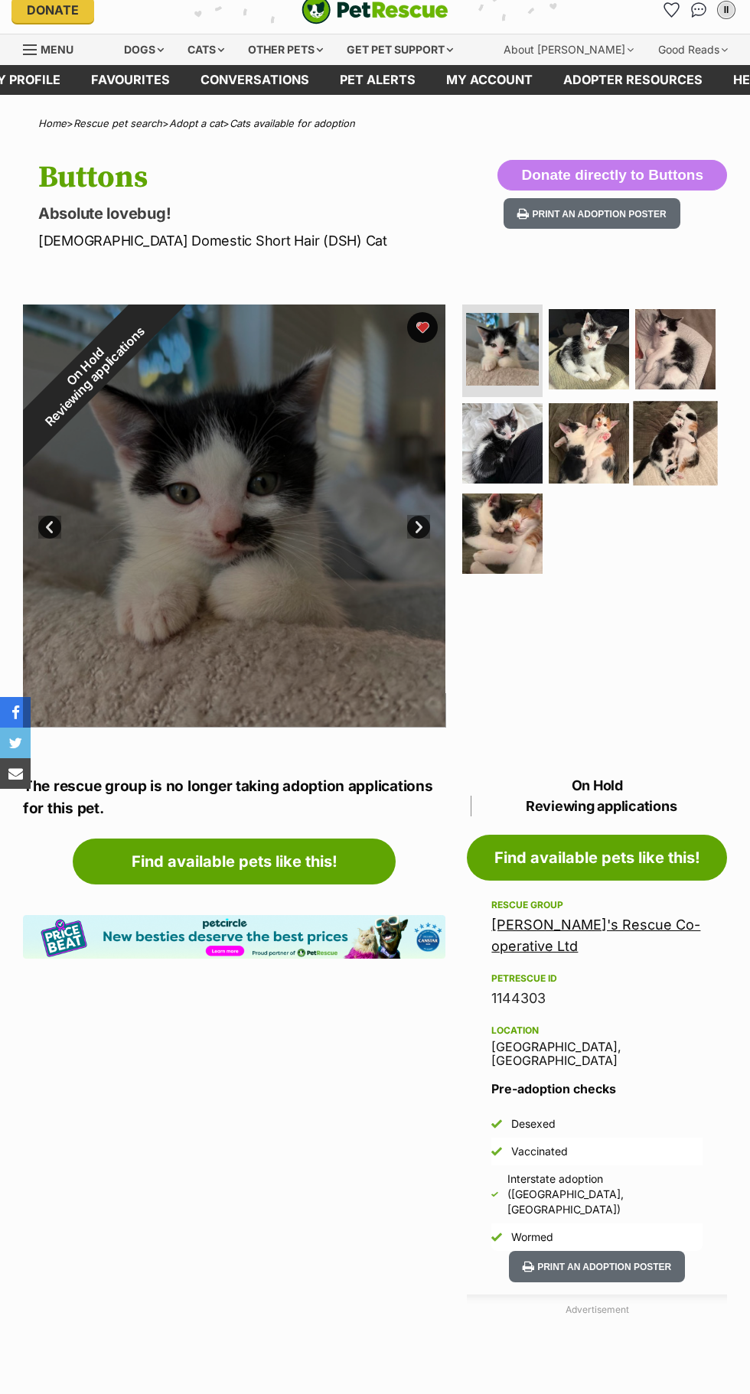
click at [689, 476] on img at bounding box center [676, 444] width 84 height 84
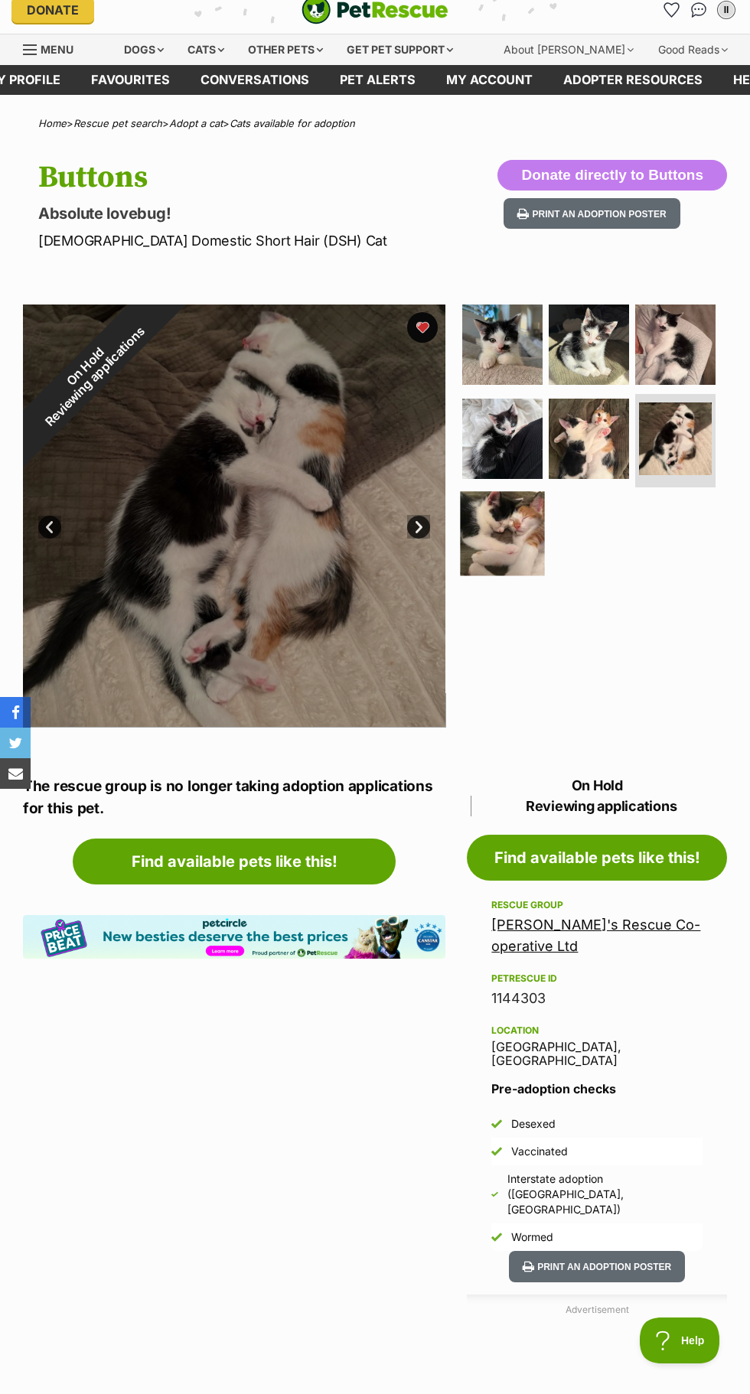
click at [514, 537] on img at bounding box center [503, 533] width 84 height 84
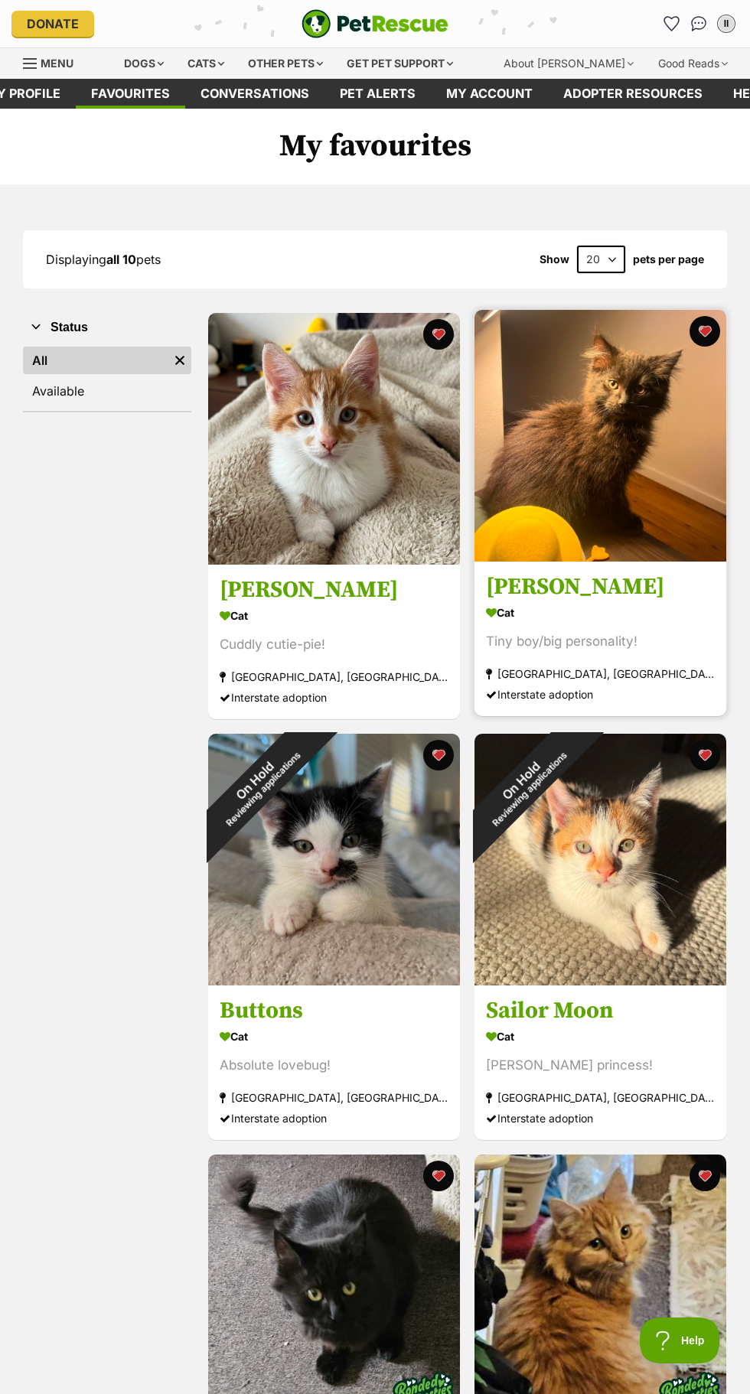
click at [691, 470] on img at bounding box center [600, 436] width 252 height 252
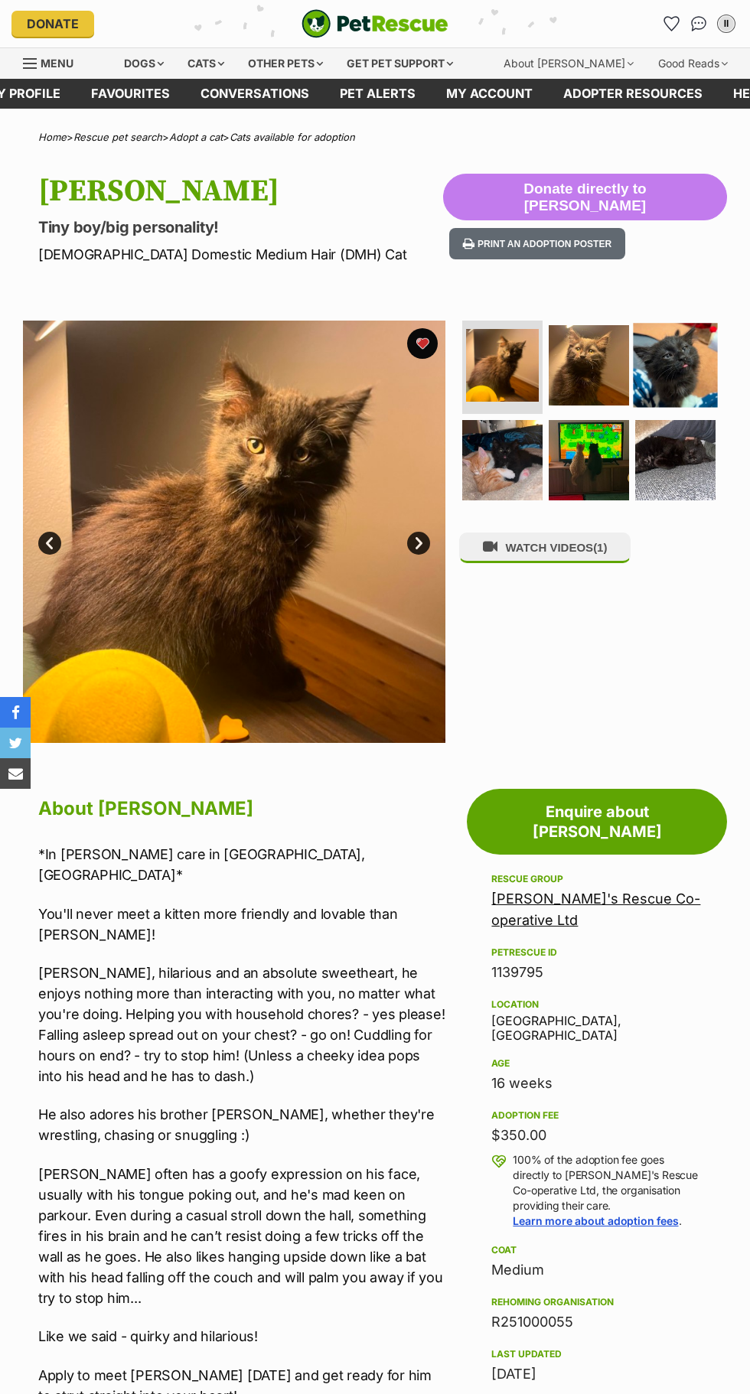
click at [686, 380] on img at bounding box center [676, 366] width 84 height 84
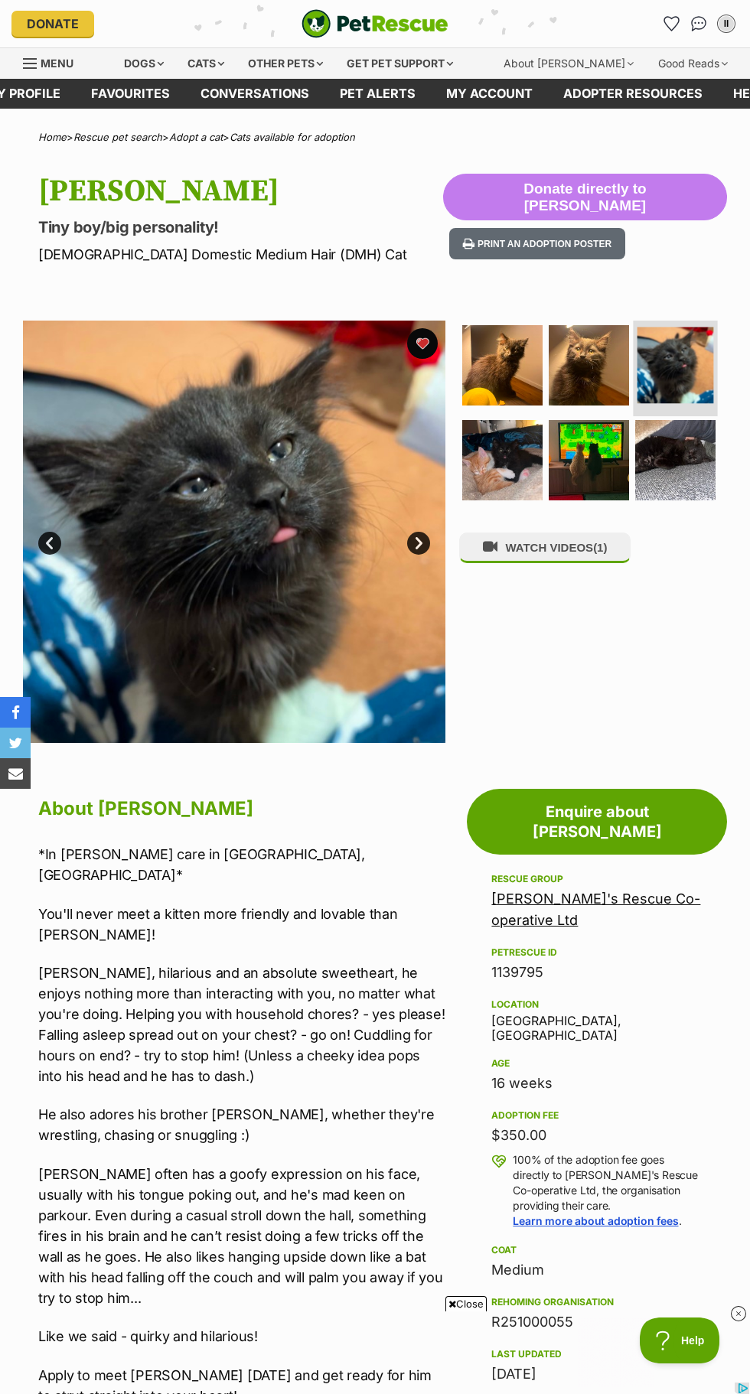
scroll to position [64, 0]
